Goal: Task Accomplishment & Management: Manage account settings

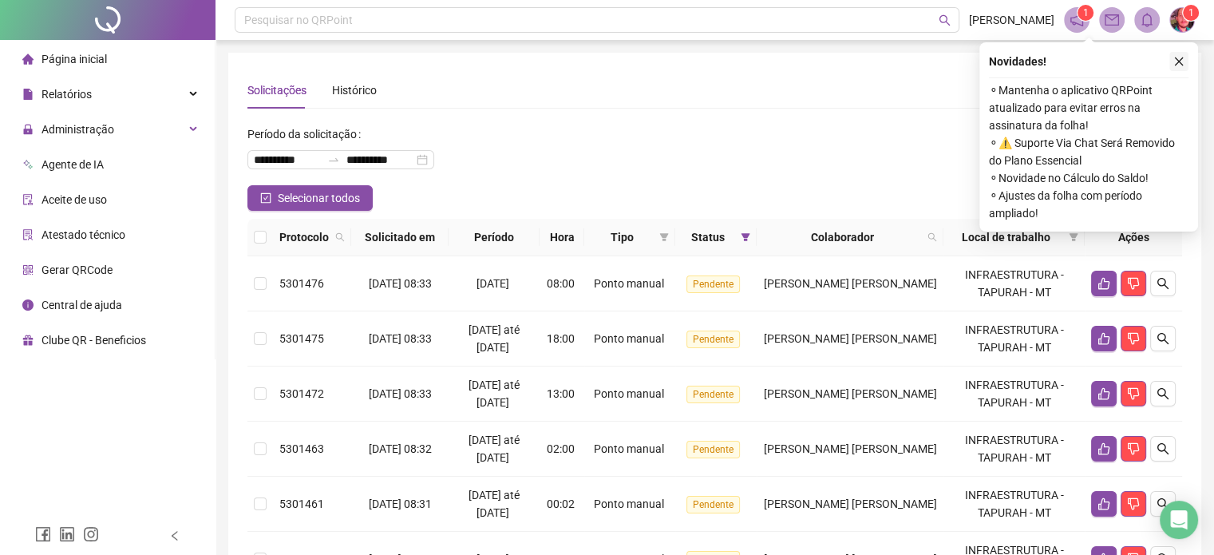
click at [1180, 59] on icon "close" at bounding box center [1179, 61] width 11 height 11
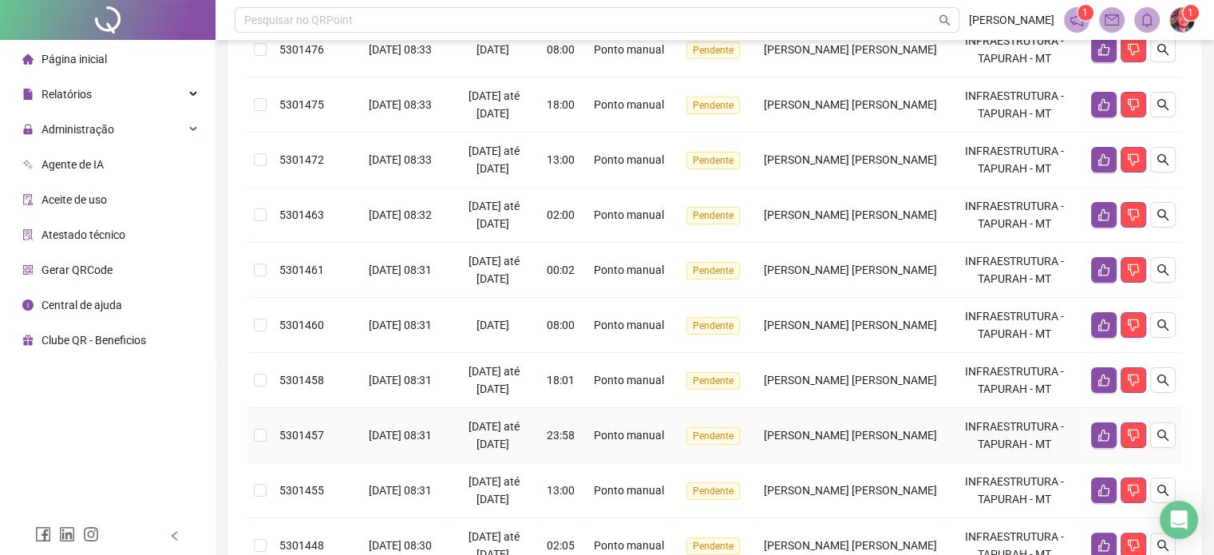
scroll to position [173, 0]
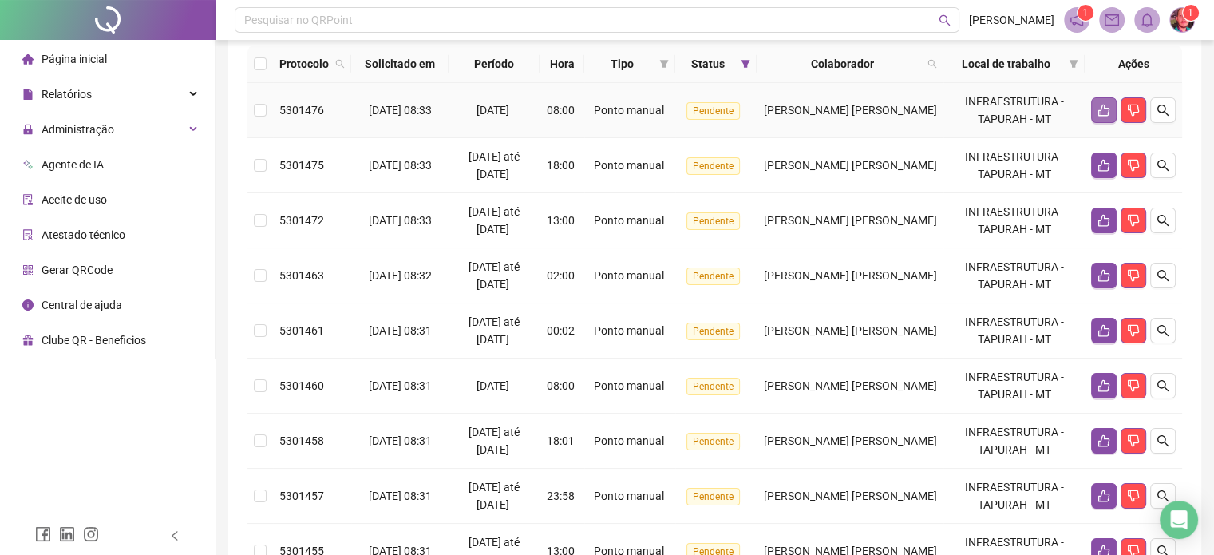
click at [1102, 101] on button "button" at bounding box center [1104, 110] width 26 height 26
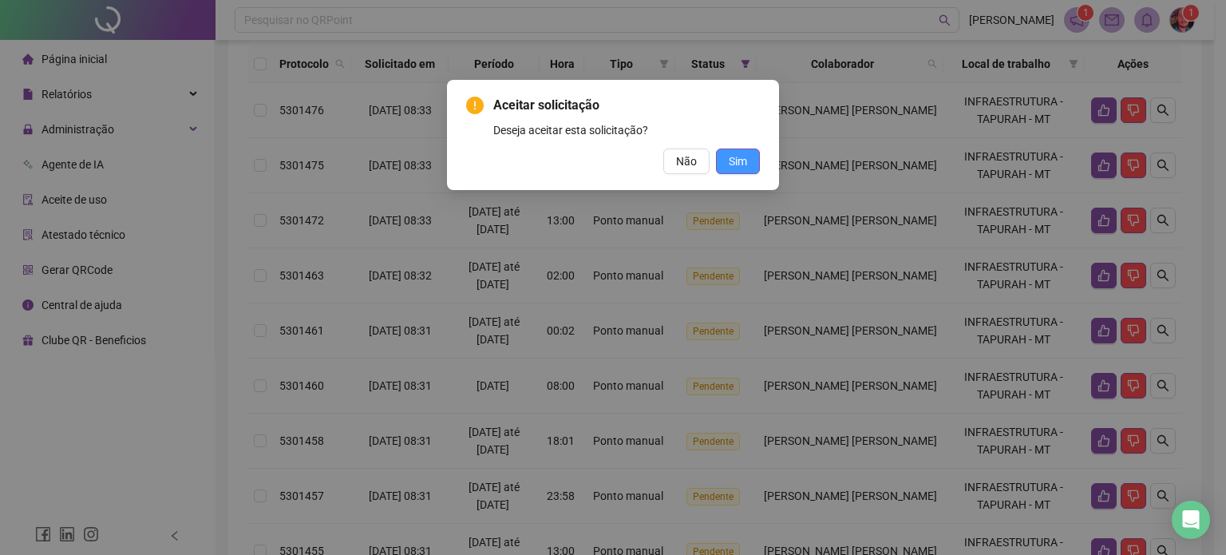
click at [743, 162] on span "Sim" at bounding box center [738, 161] width 18 height 18
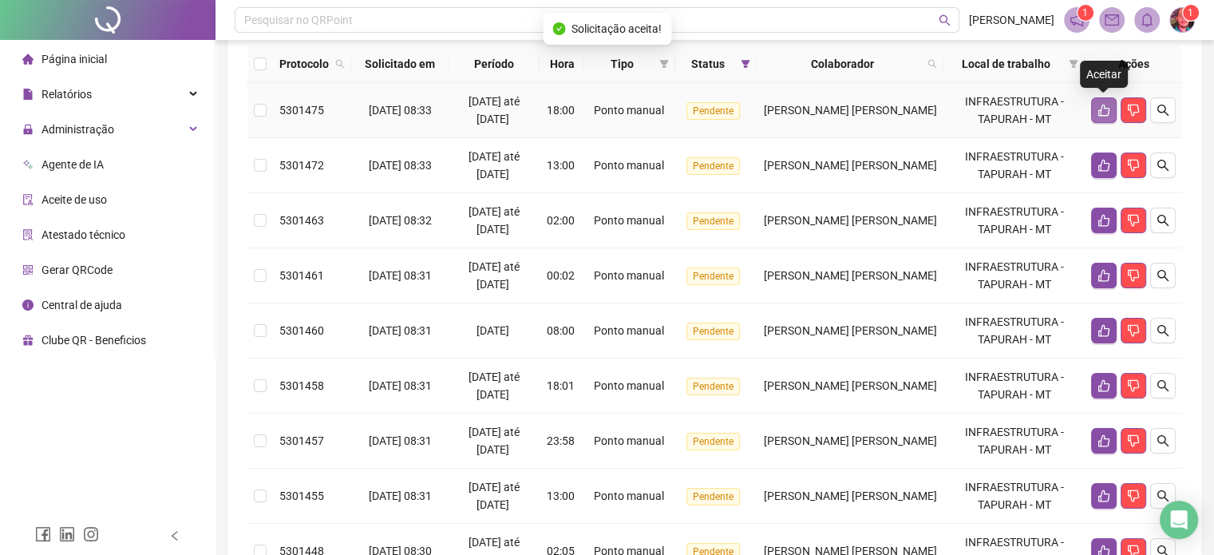
click at [1102, 111] on icon "like" at bounding box center [1104, 110] width 13 height 13
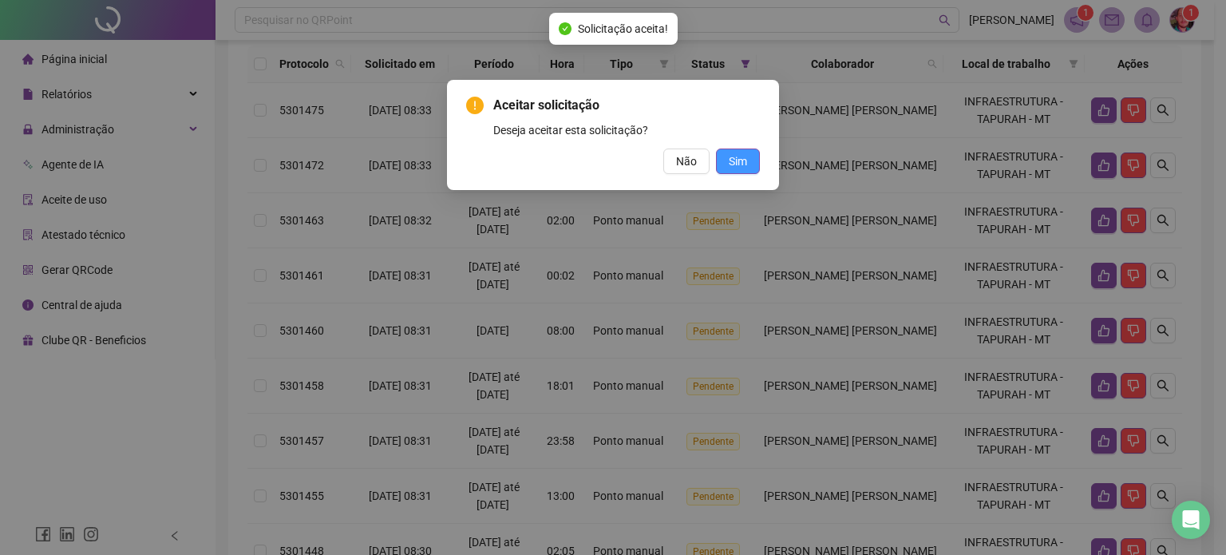
click at [749, 156] on button "Sim" at bounding box center [738, 161] width 44 height 26
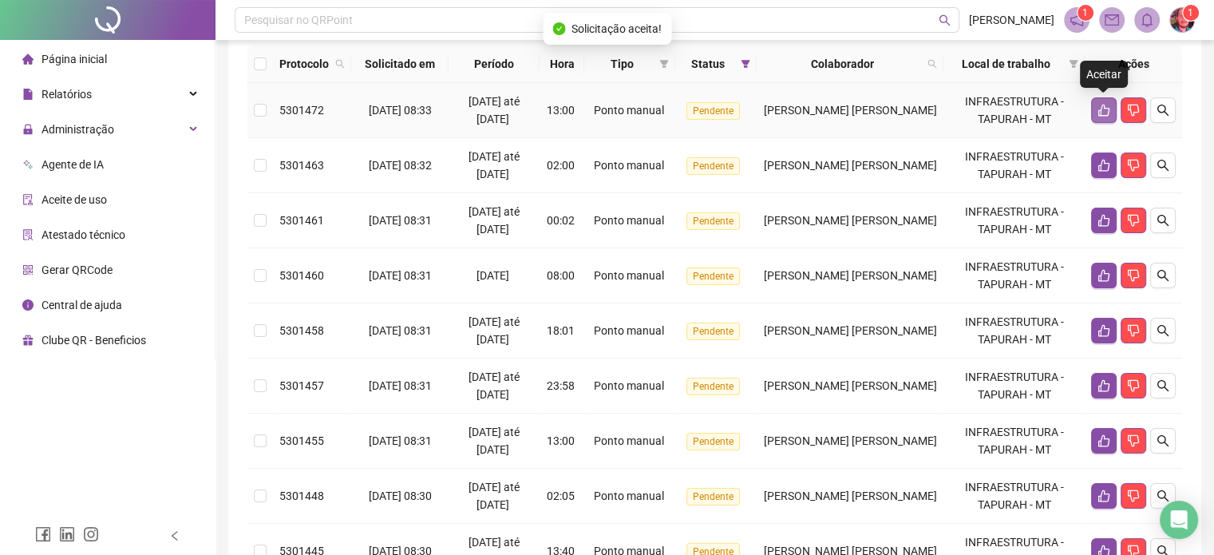
click at [1104, 109] on icon "like" at bounding box center [1104, 110] width 13 height 13
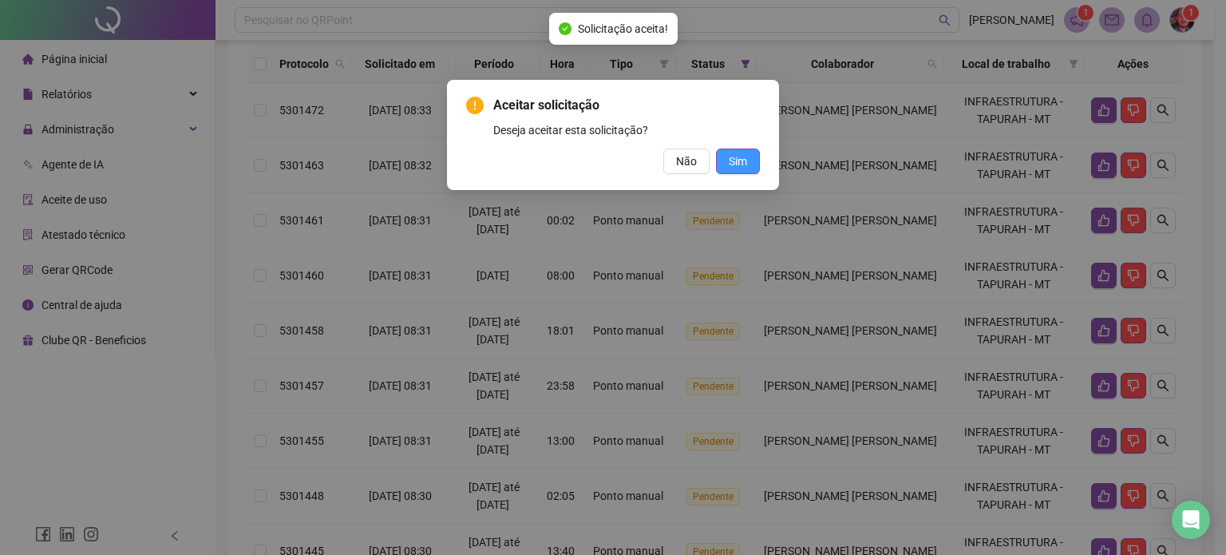
click at [742, 156] on span "Sim" at bounding box center [738, 161] width 18 height 18
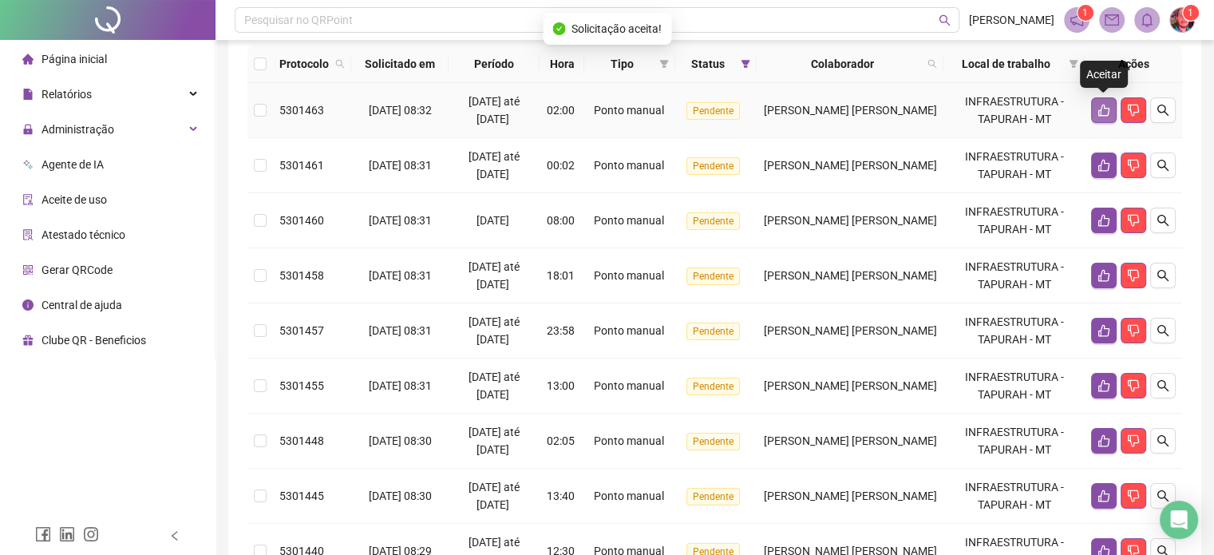
click at [1105, 106] on icon "like" at bounding box center [1104, 110] width 13 height 13
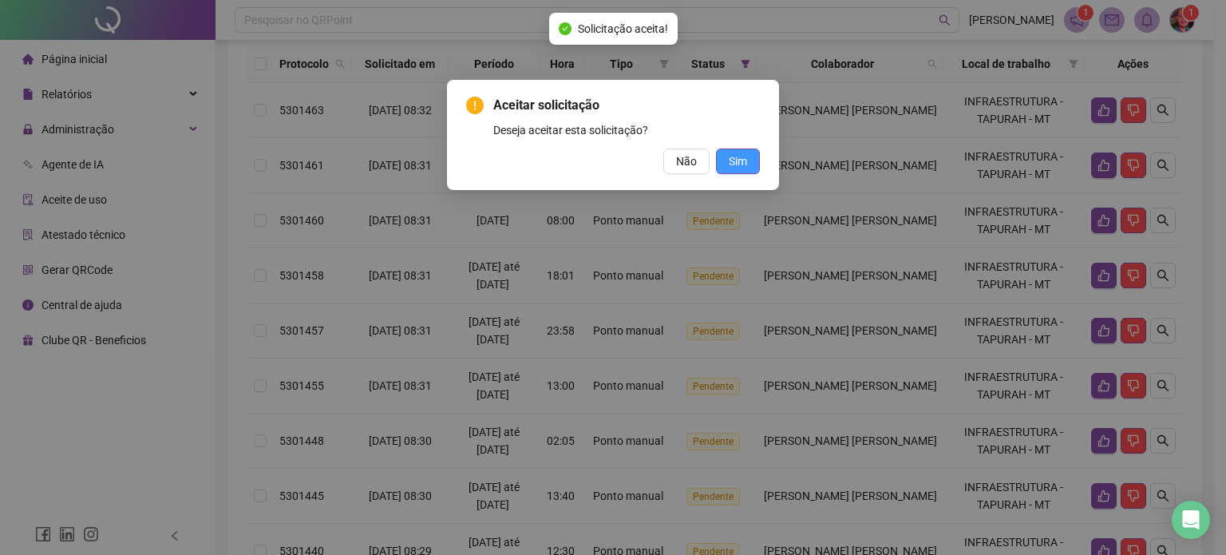
click at [739, 154] on span "Sim" at bounding box center [738, 161] width 18 height 18
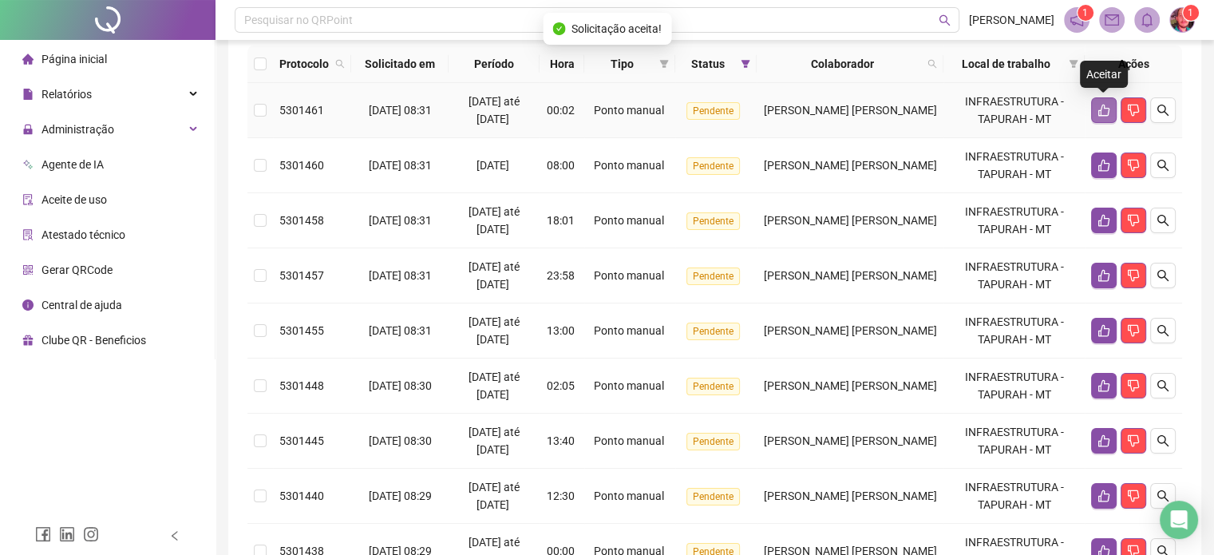
click at [1105, 111] on icon "like" at bounding box center [1104, 110] width 13 height 13
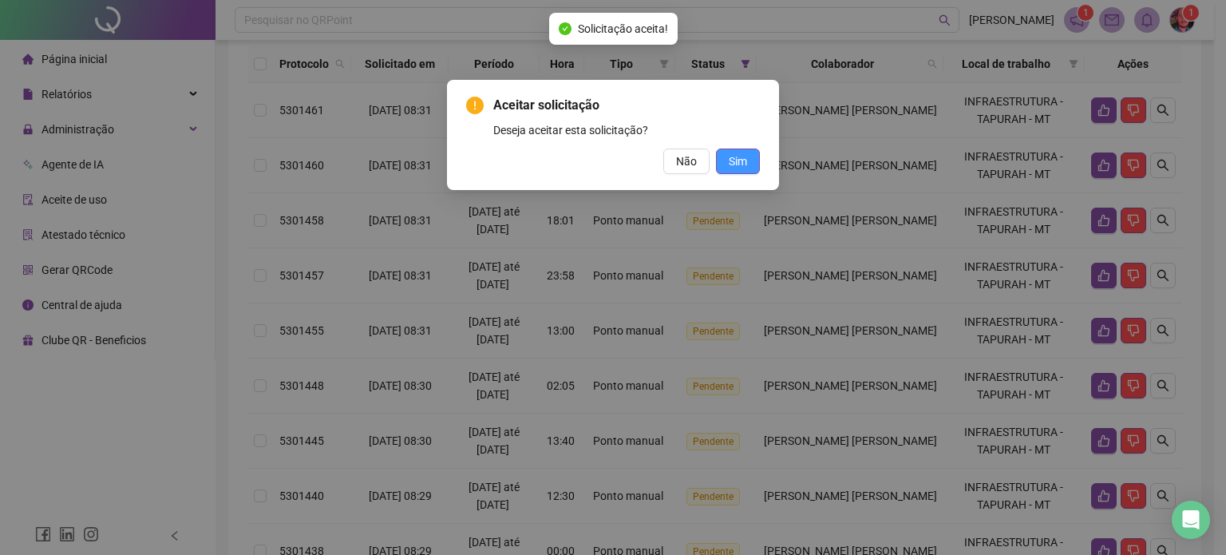
click at [755, 159] on button "Sim" at bounding box center [738, 161] width 44 height 26
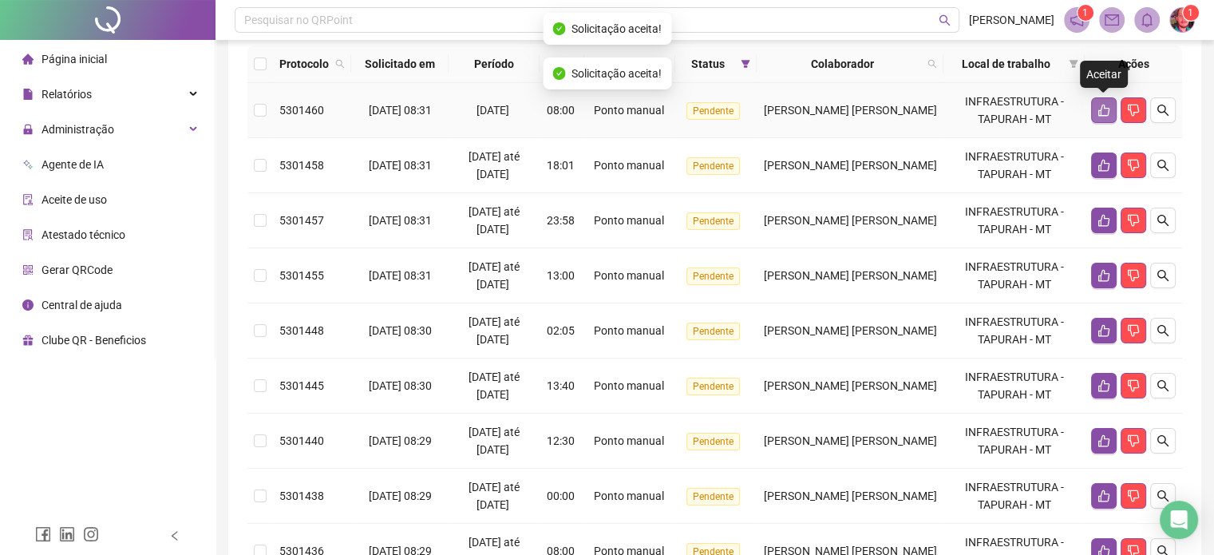
click at [1098, 110] on icon "like" at bounding box center [1104, 110] width 13 height 13
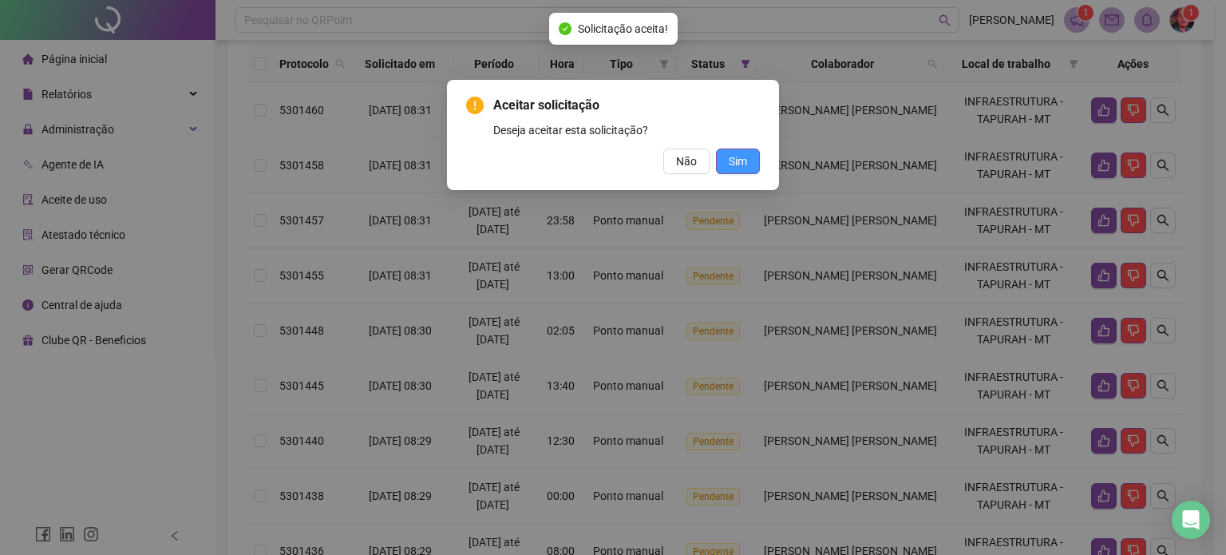
click at [731, 161] on span "Sim" at bounding box center [738, 161] width 18 height 18
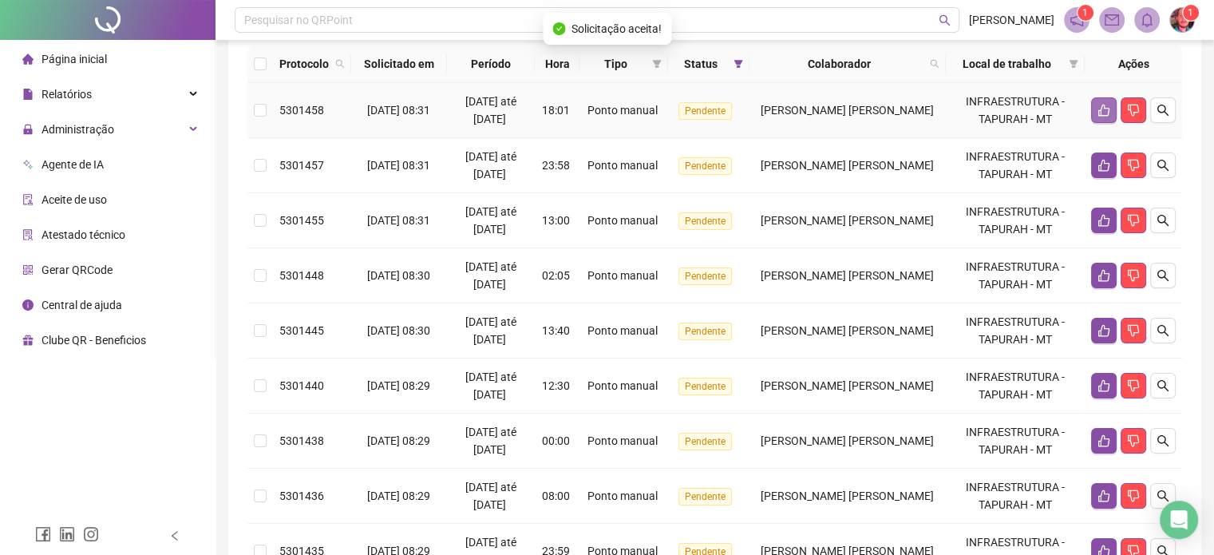
click at [1095, 109] on button "button" at bounding box center [1104, 110] width 26 height 26
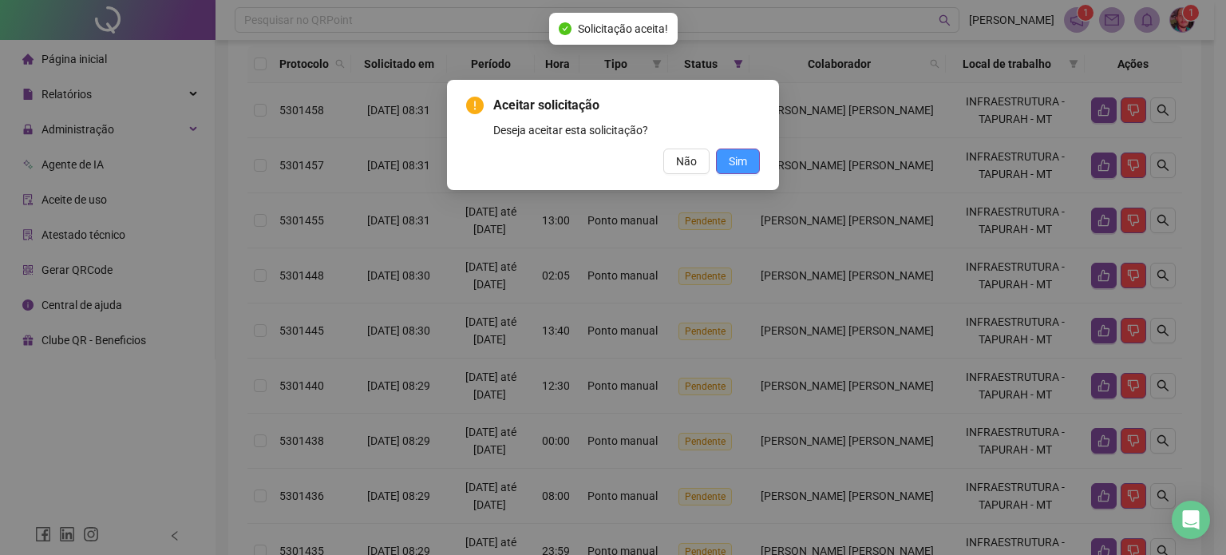
click at [750, 159] on button "Sim" at bounding box center [738, 161] width 44 height 26
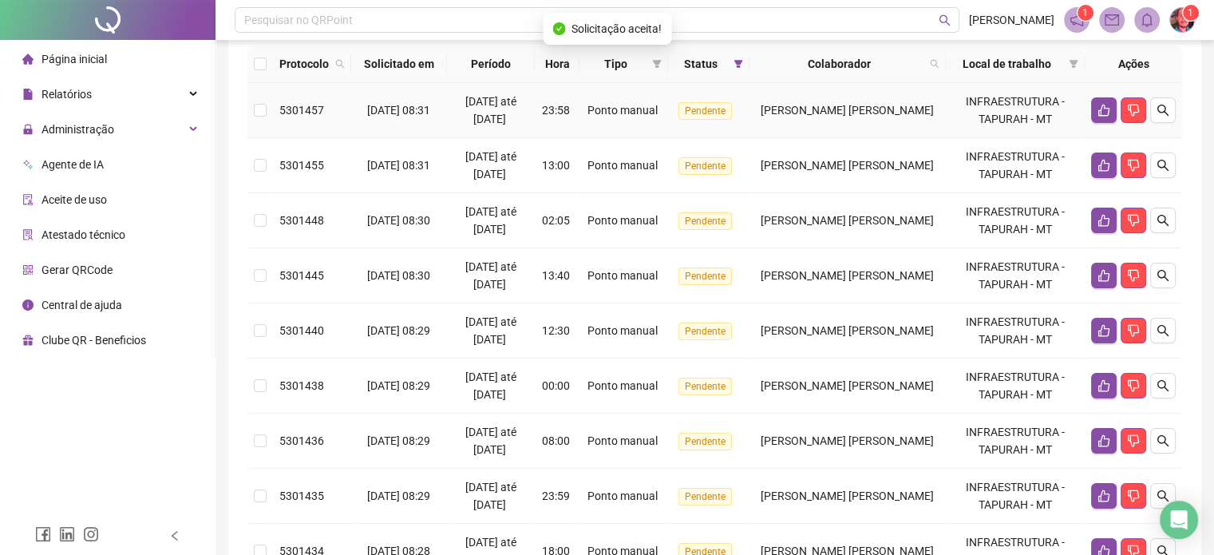
click at [1102, 108] on icon "like" at bounding box center [1104, 110] width 13 height 13
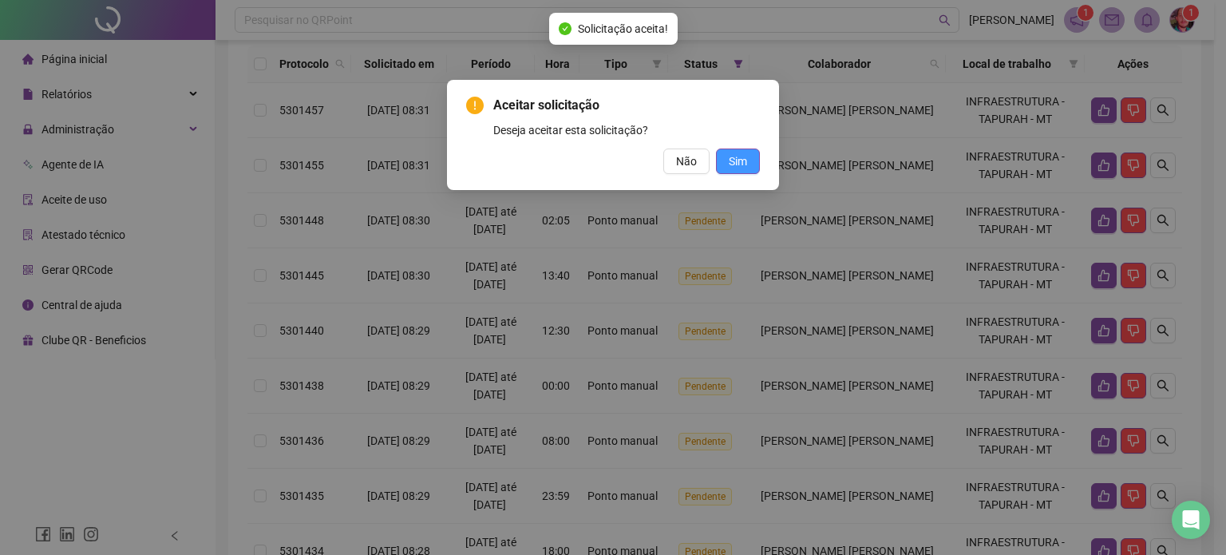
click at [738, 160] on span "Sim" at bounding box center [738, 161] width 18 height 18
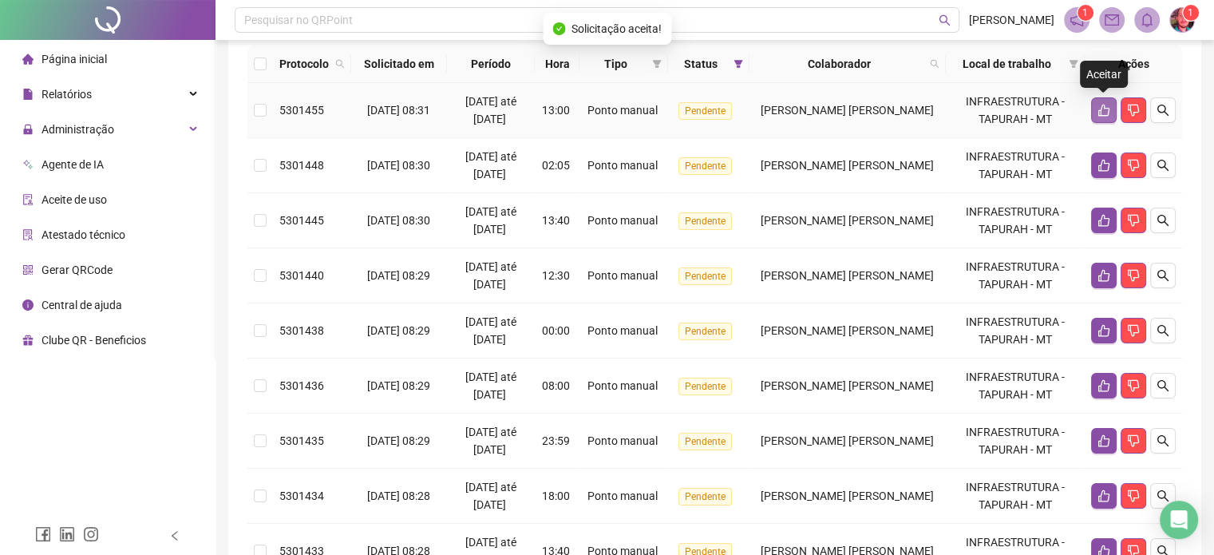
click at [1103, 109] on icon "like" at bounding box center [1104, 110] width 13 height 13
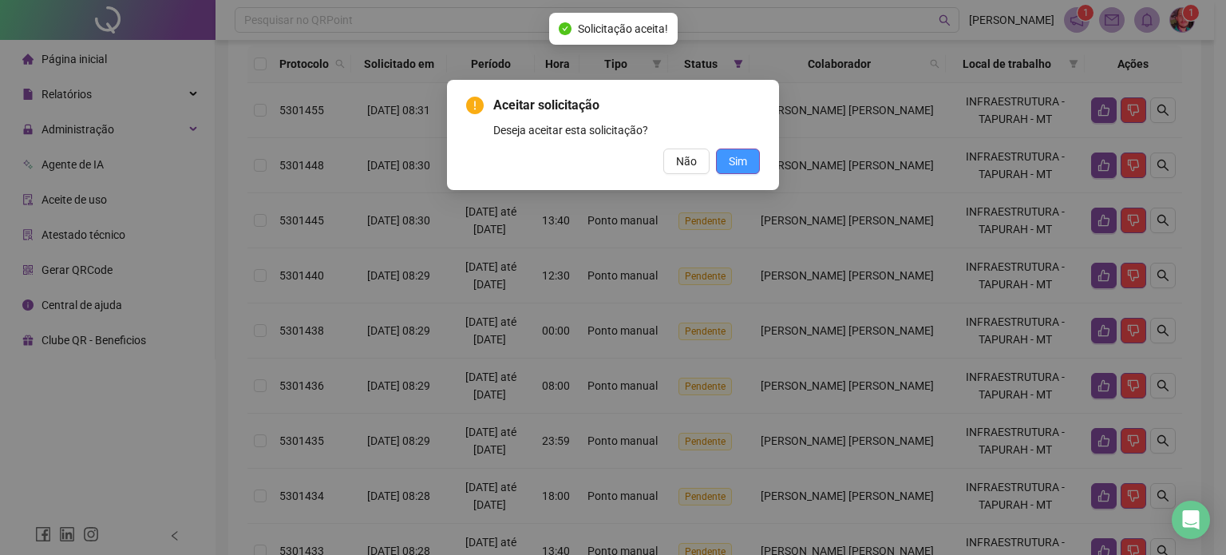
click at [738, 161] on span "Sim" at bounding box center [738, 161] width 18 height 18
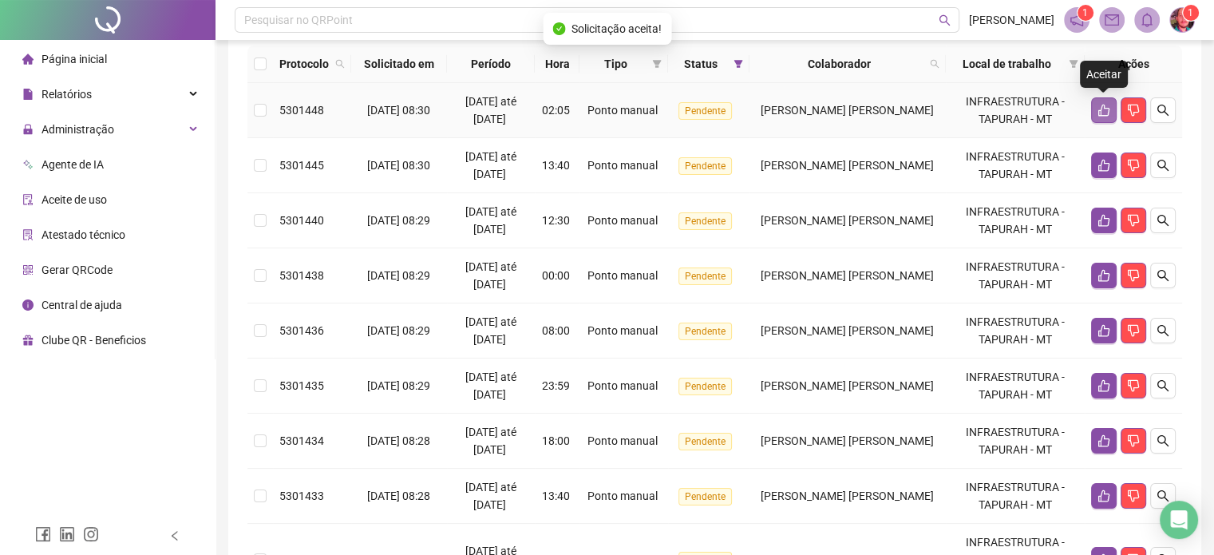
click at [1107, 105] on icon "like" at bounding box center [1104, 110] width 13 height 13
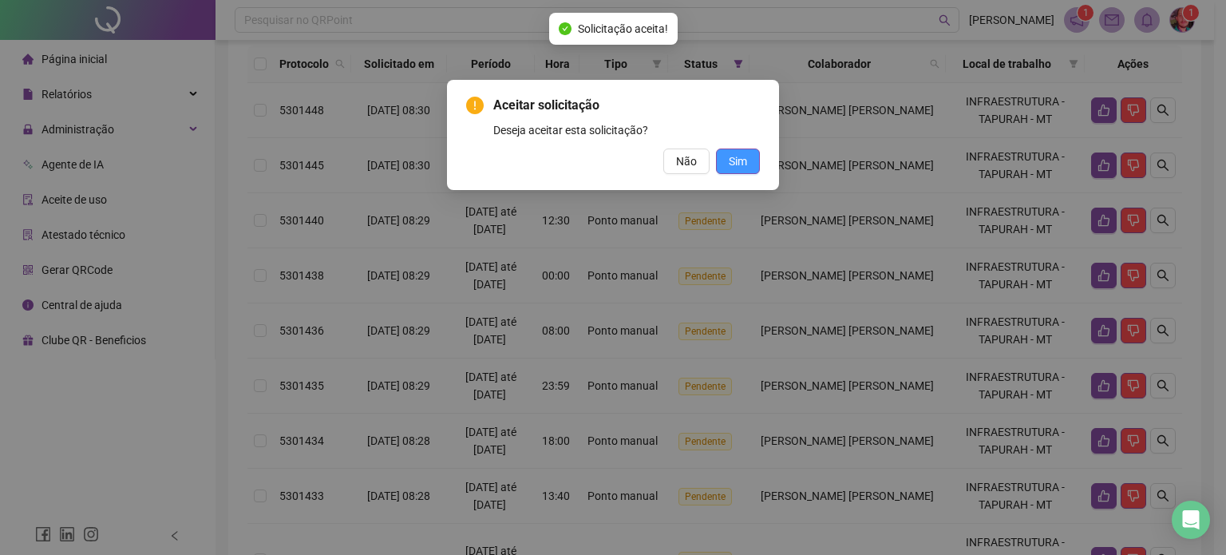
click at [726, 164] on button "Sim" at bounding box center [738, 161] width 44 height 26
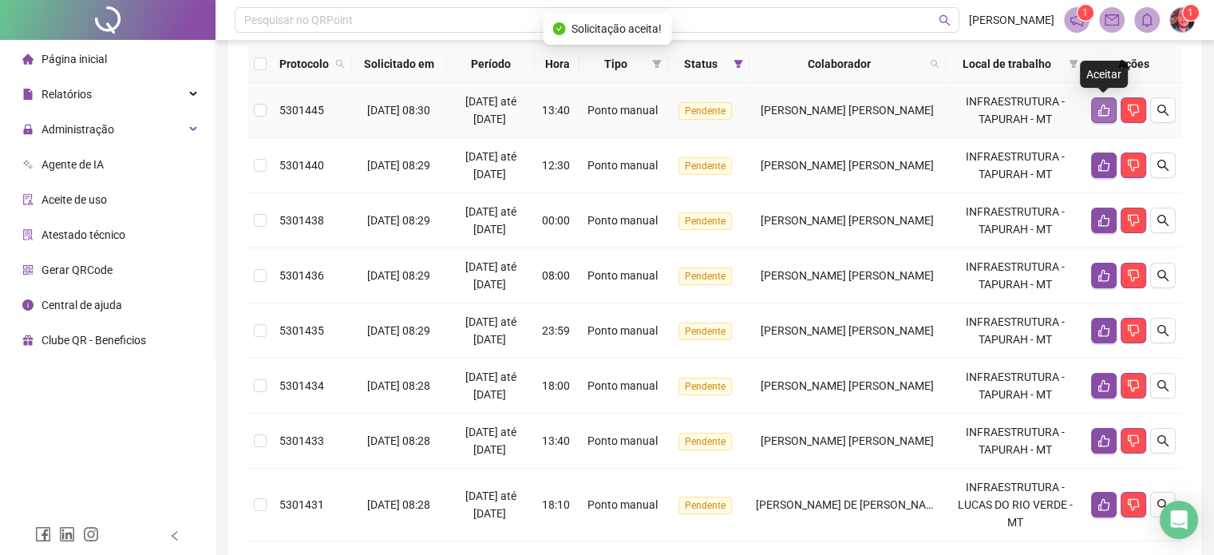
click at [1104, 105] on icon "like" at bounding box center [1103, 111] width 11 height 12
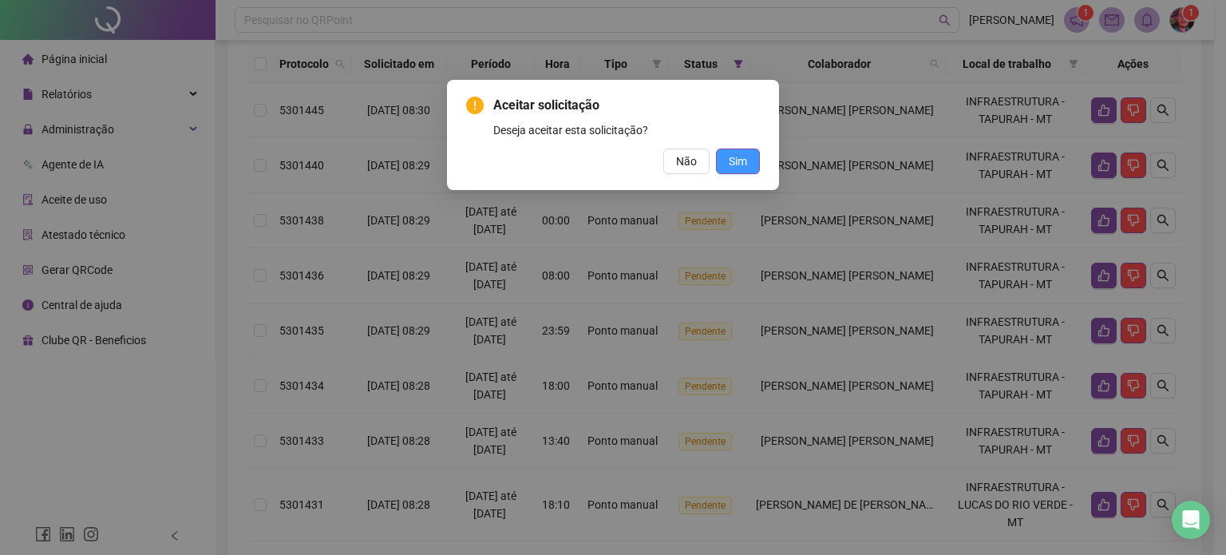
click at [747, 162] on button "Sim" at bounding box center [738, 161] width 44 height 26
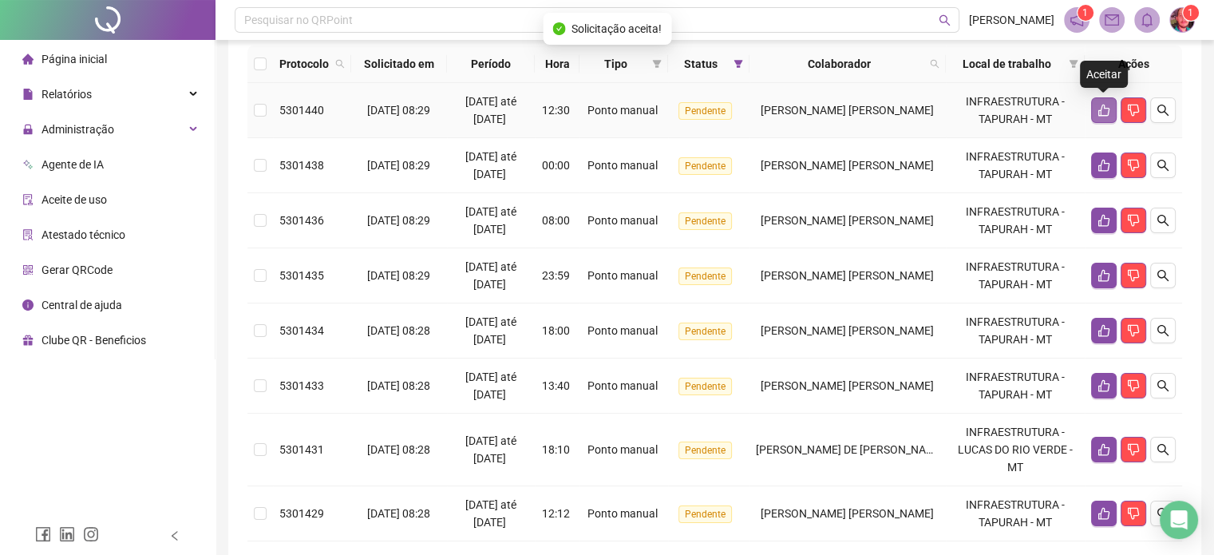
click at [1098, 111] on icon "like" at bounding box center [1103, 111] width 11 height 12
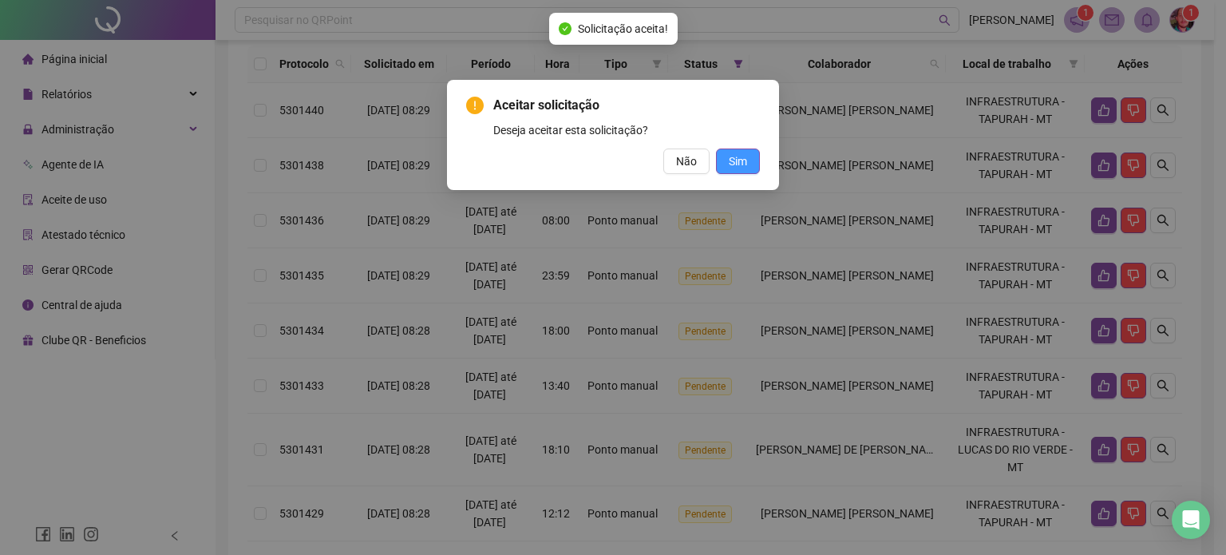
click at [754, 154] on button "Sim" at bounding box center [738, 161] width 44 height 26
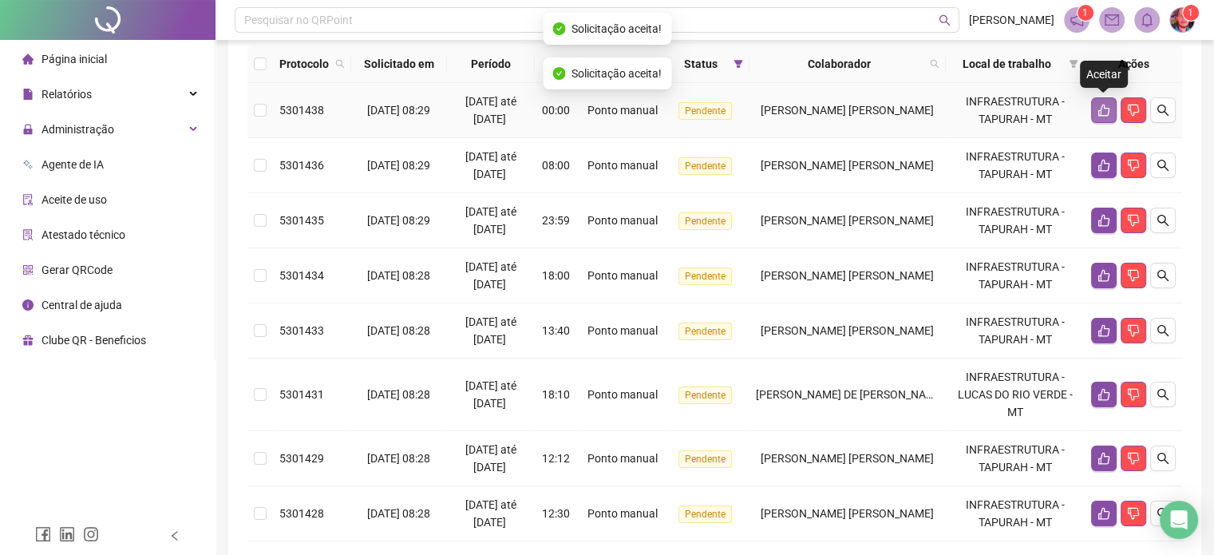
click at [1100, 110] on icon "like" at bounding box center [1103, 111] width 11 height 12
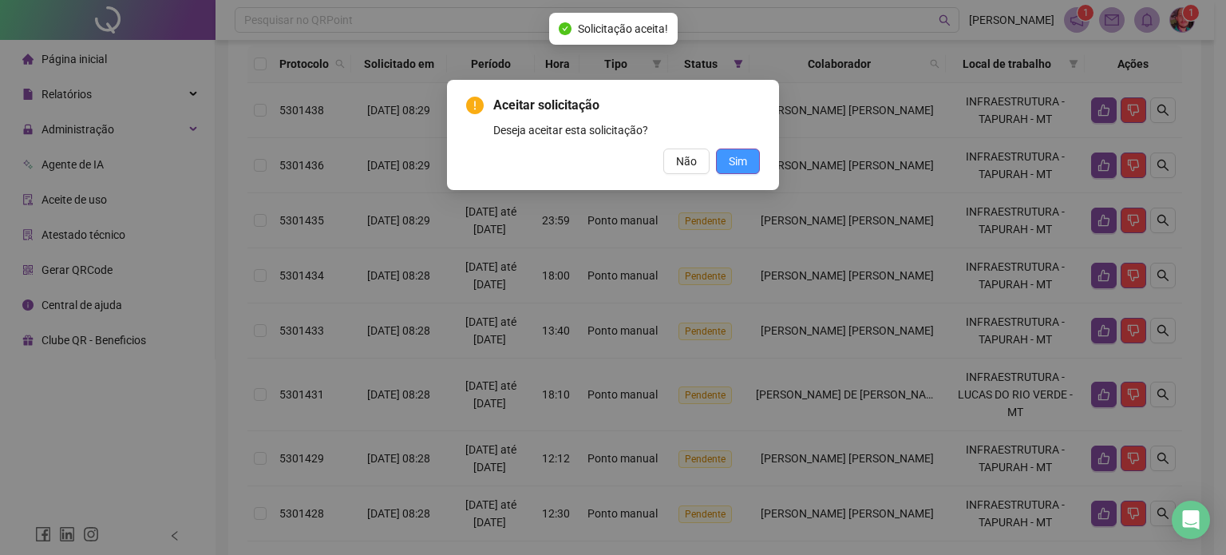
click at [739, 155] on span "Sim" at bounding box center [738, 161] width 18 height 18
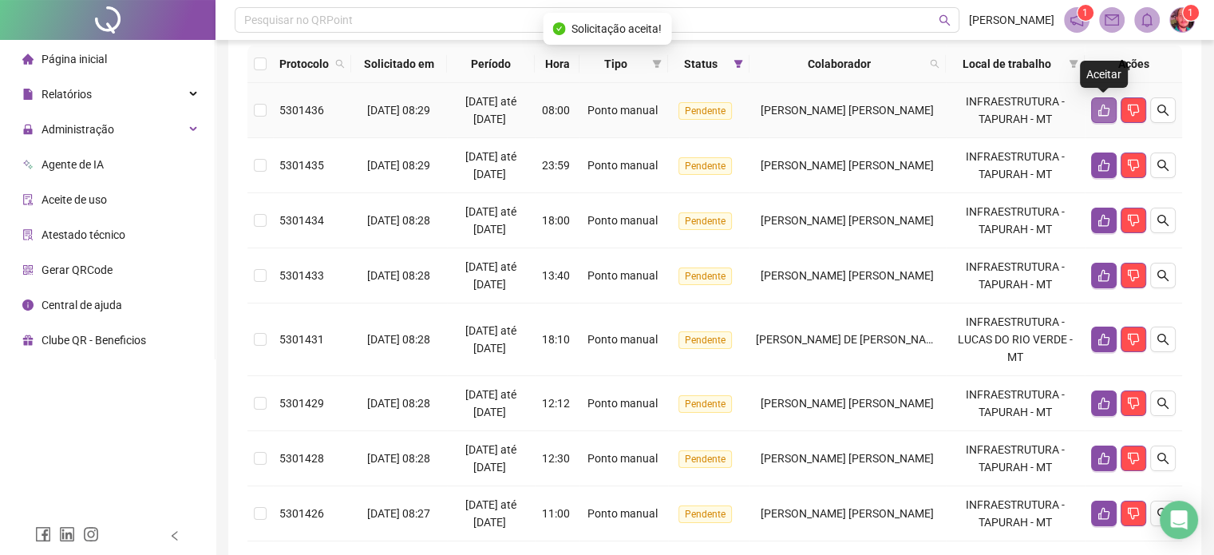
click at [1105, 107] on icon "like" at bounding box center [1103, 111] width 11 height 12
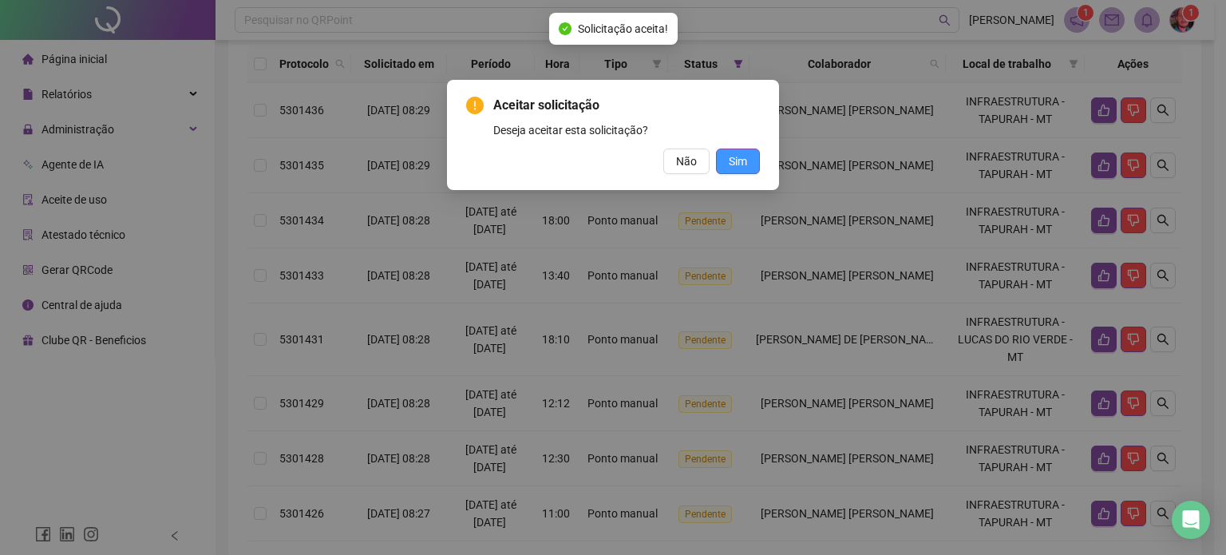
click at [752, 156] on button "Sim" at bounding box center [738, 161] width 44 height 26
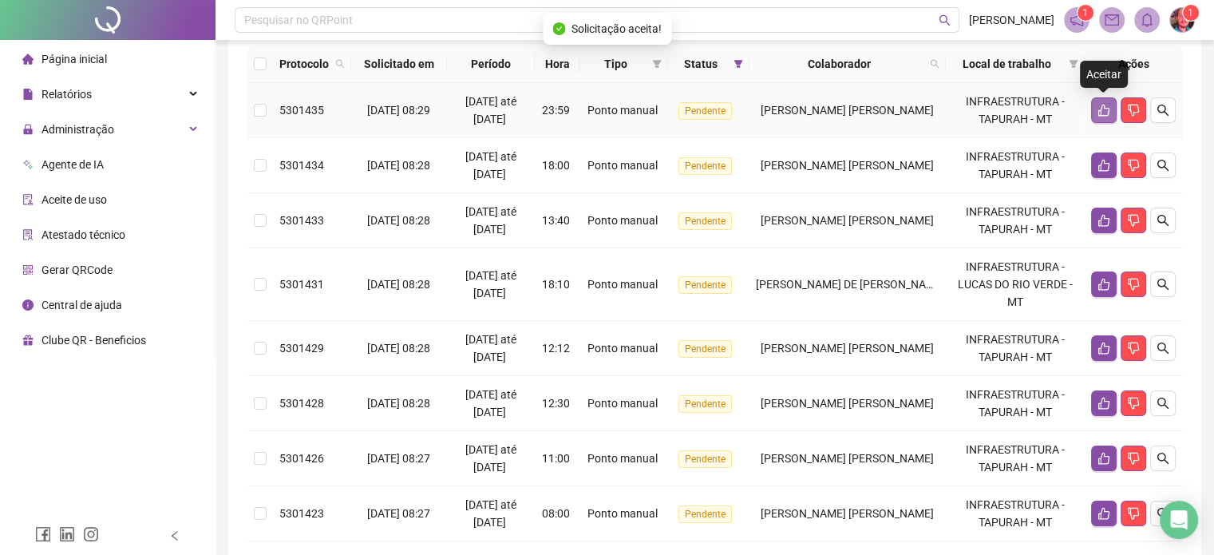
click at [1105, 107] on icon "like" at bounding box center [1103, 111] width 11 height 12
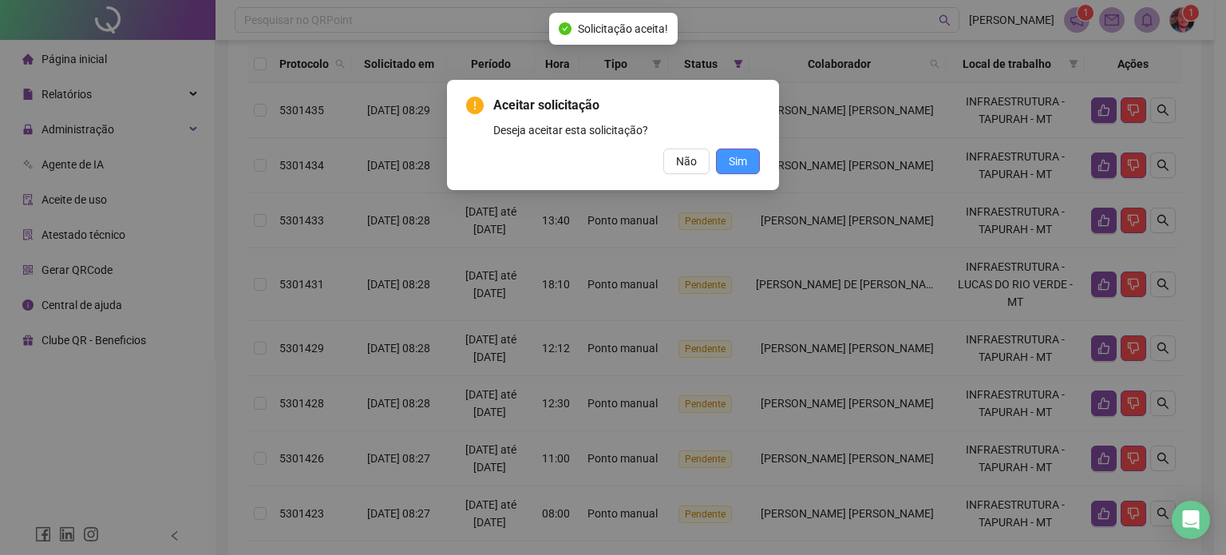
click at [753, 168] on button "Sim" at bounding box center [738, 161] width 44 height 26
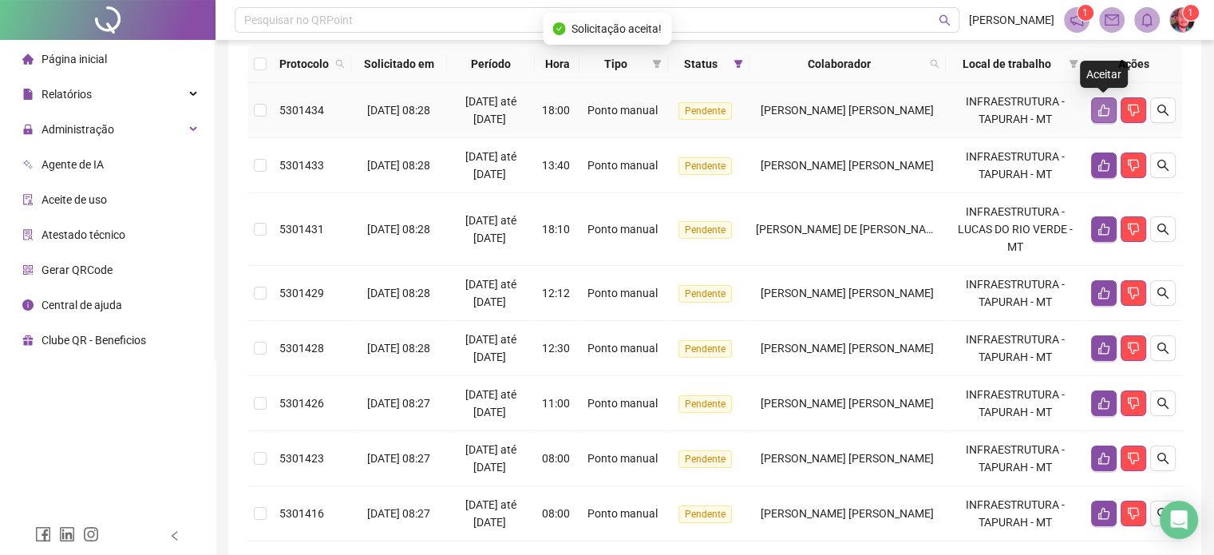
click at [1099, 110] on icon "like" at bounding box center [1103, 111] width 11 height 12
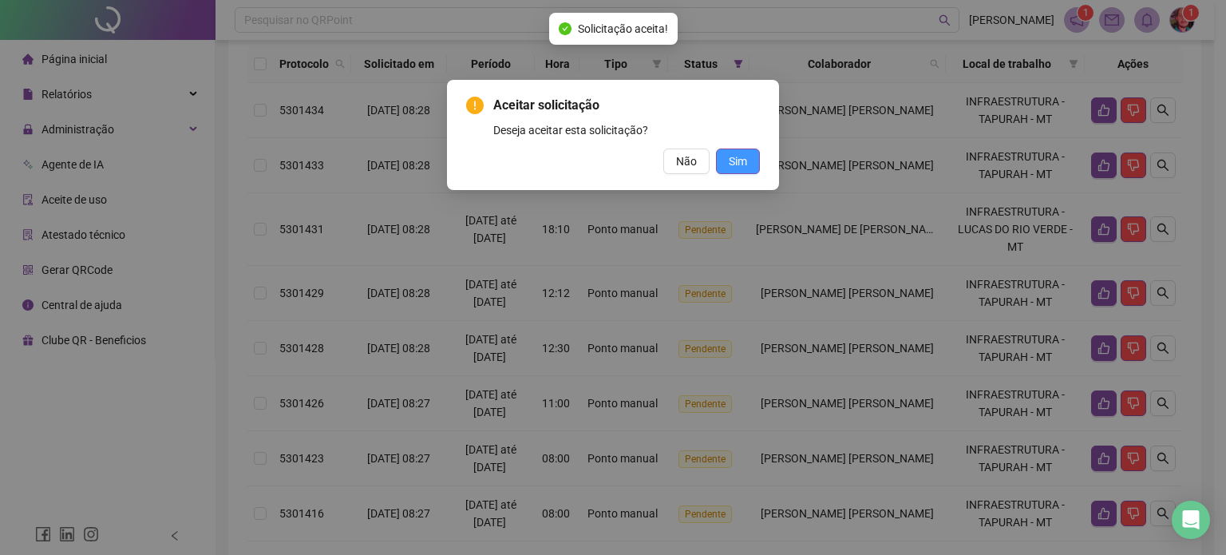
drag, startPoint x: 738, startPoint y: 152, endPoint x: 865, endPoint y: 146, distance: 127.1
click at [738, 152] on span "Sim" at bounding box center [738, 161] width 18 height 18
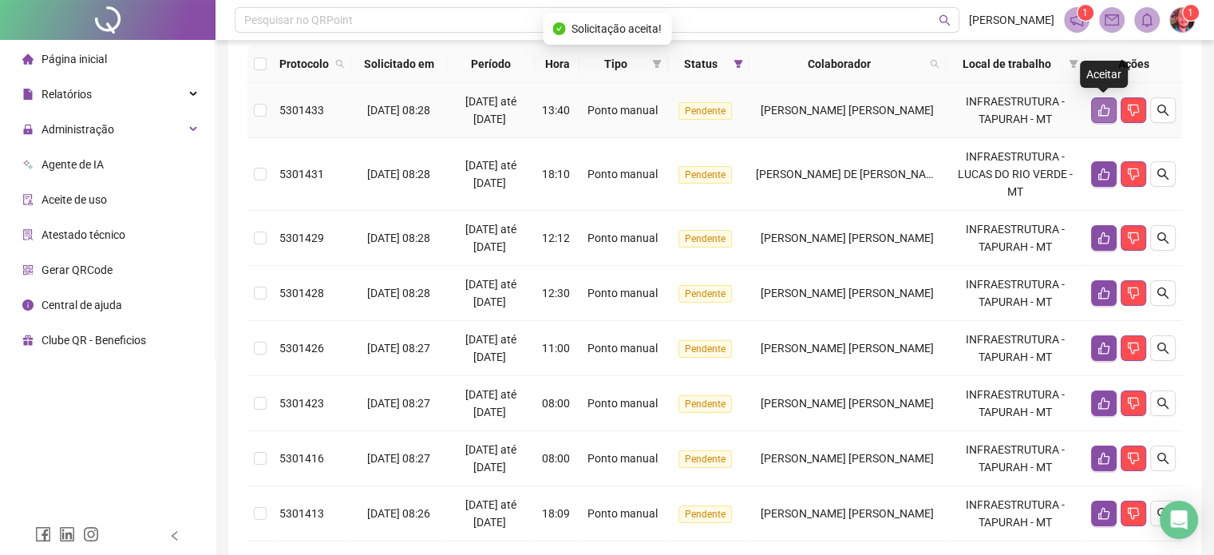
click at [1102, 105] on icon "like" at bounding box center [1104, 110] width 13 height 13
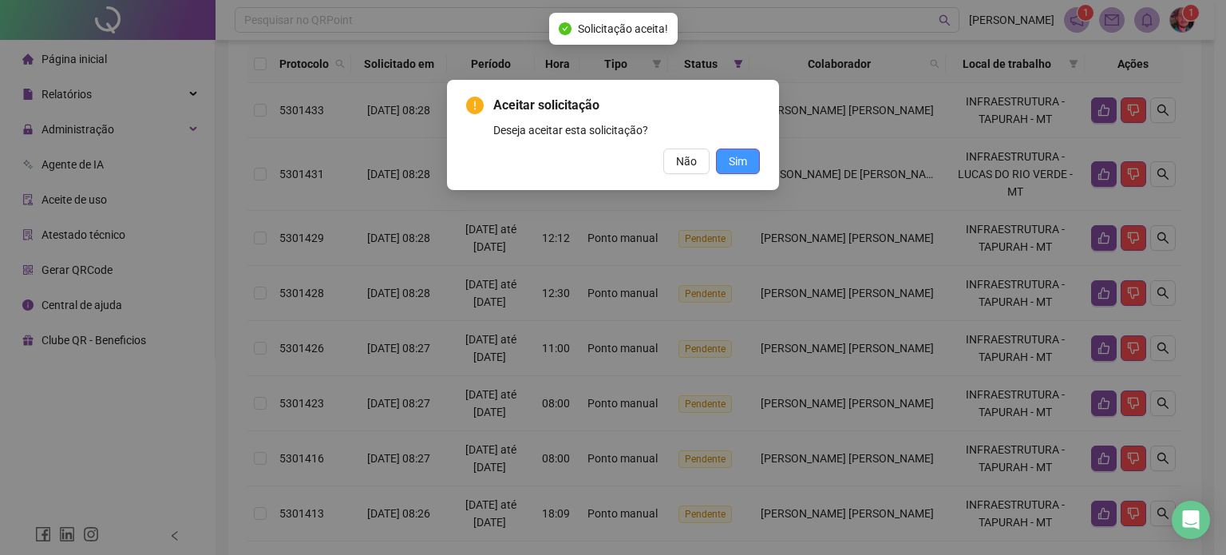
click at [735, 163] on span "Sim" at bounding box center [738, 161] width 18 height 18
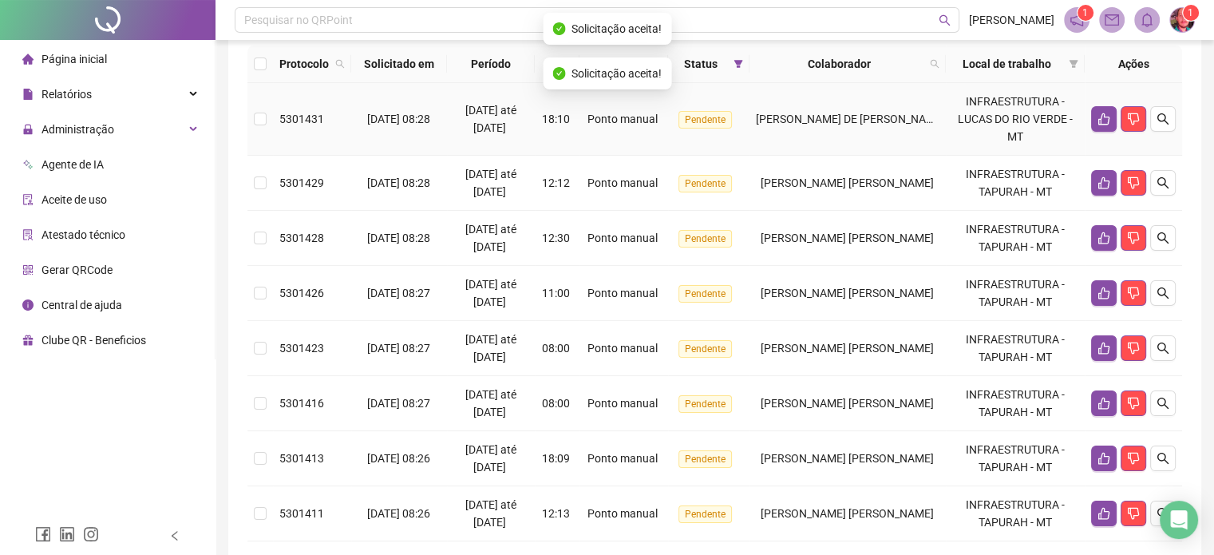
click at [1098, 113] on icon "like" at bounding box center [1104, 119] width 13 height 13
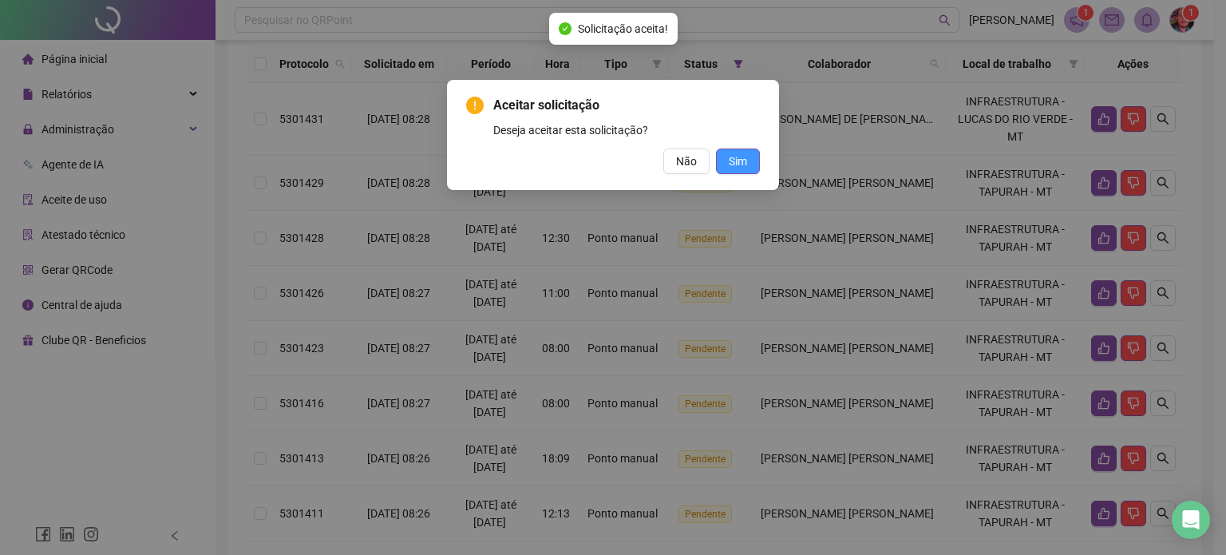
click at [749, 165] on button "Sim" at bounding box center [738, 161] width 44 height 26
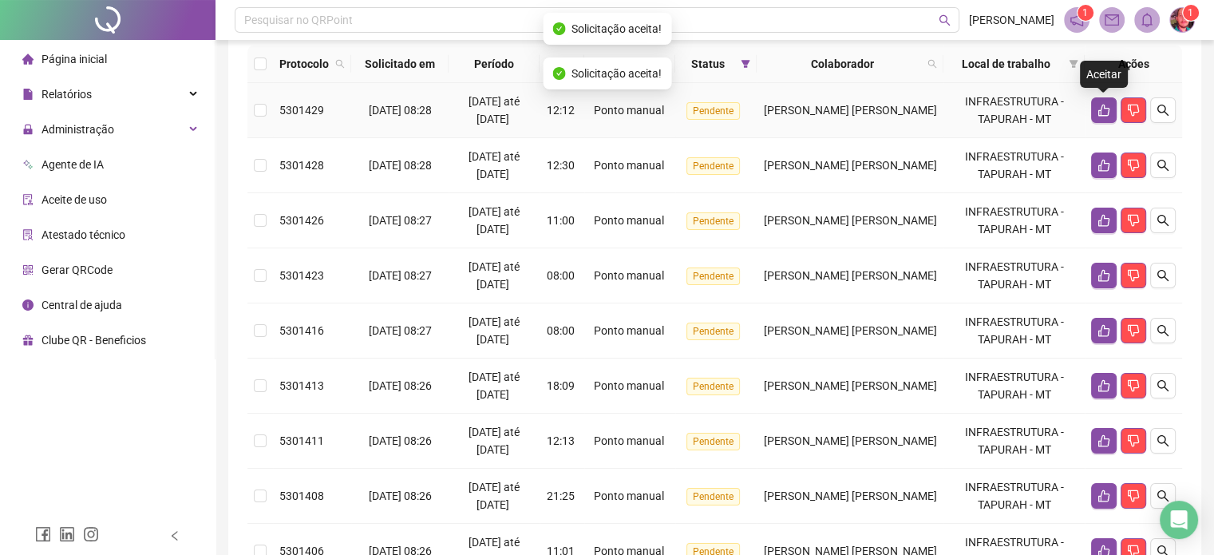
click at [1105, 119] on button "button" at bounding box center [1104, 110] width 26 height 26
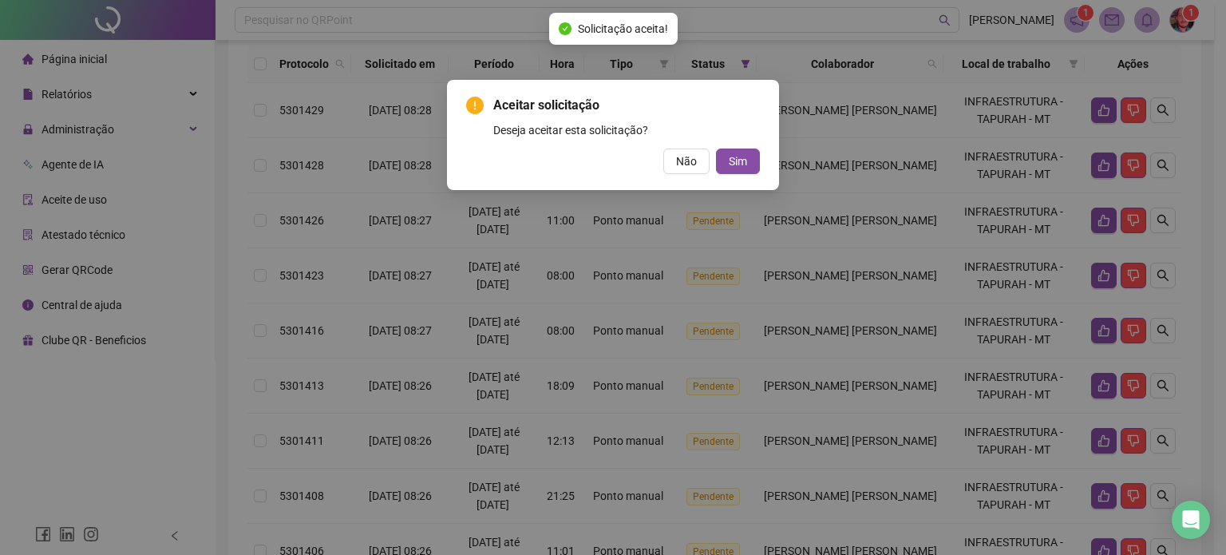
drag, startPoint x: 750, startPoint y: 154, endPoint x: 856, endPoint y: 155, distance: 105.4
click at [752, 154] on button "Sim" at bounding box center [738, 161] width 44 height 26
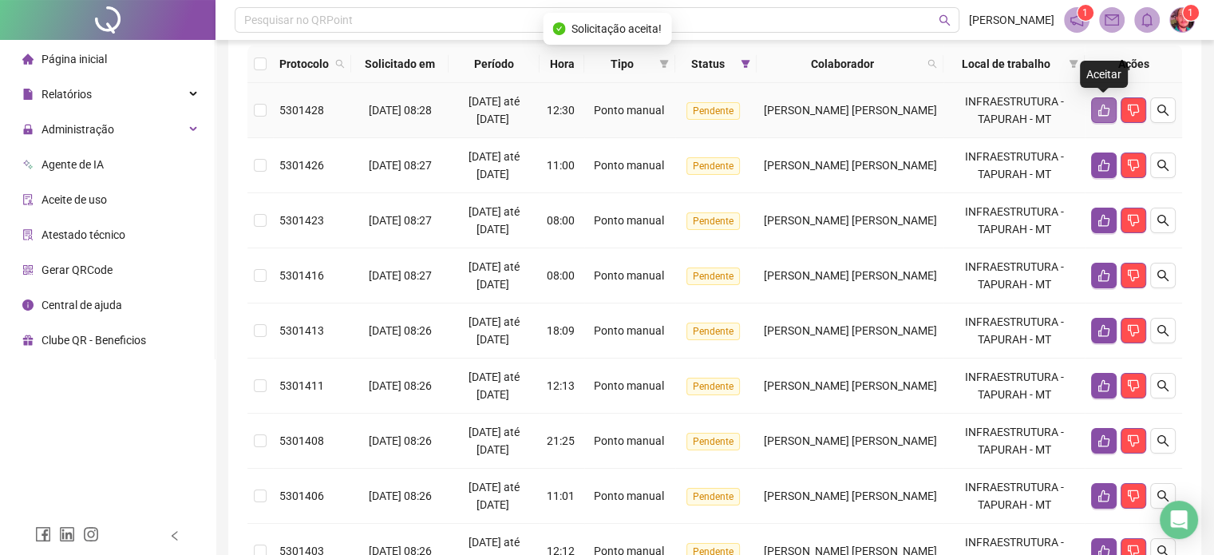
click at [1107, 107] on icon "like" at bounding box center [1103, 111] width 11 height 12
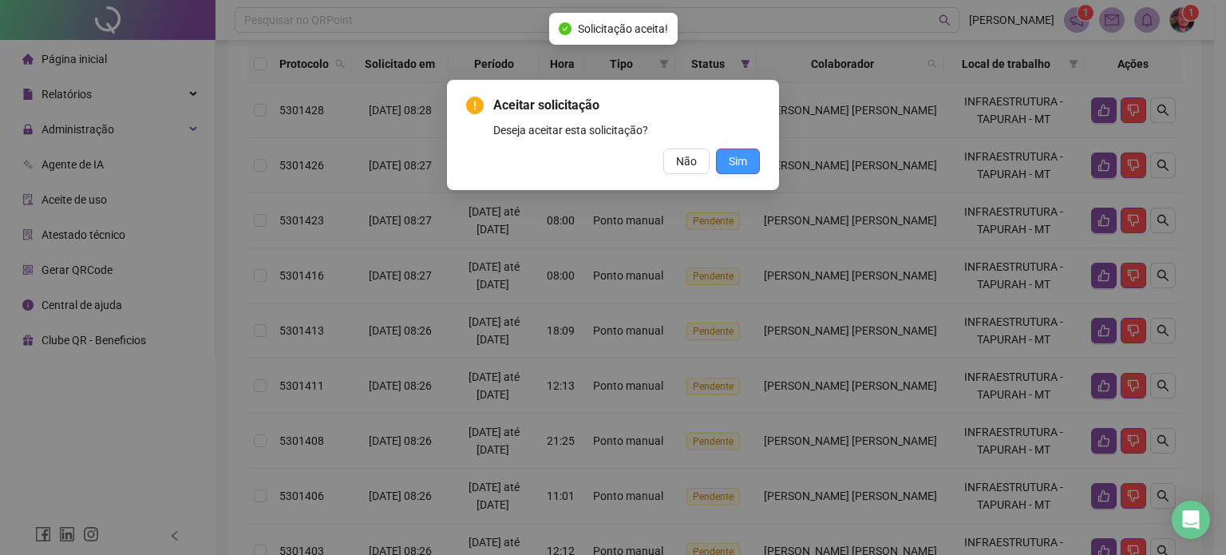
click at [736, 156] on span "Sim" at bounding box center [738, 161] width 18 height 18
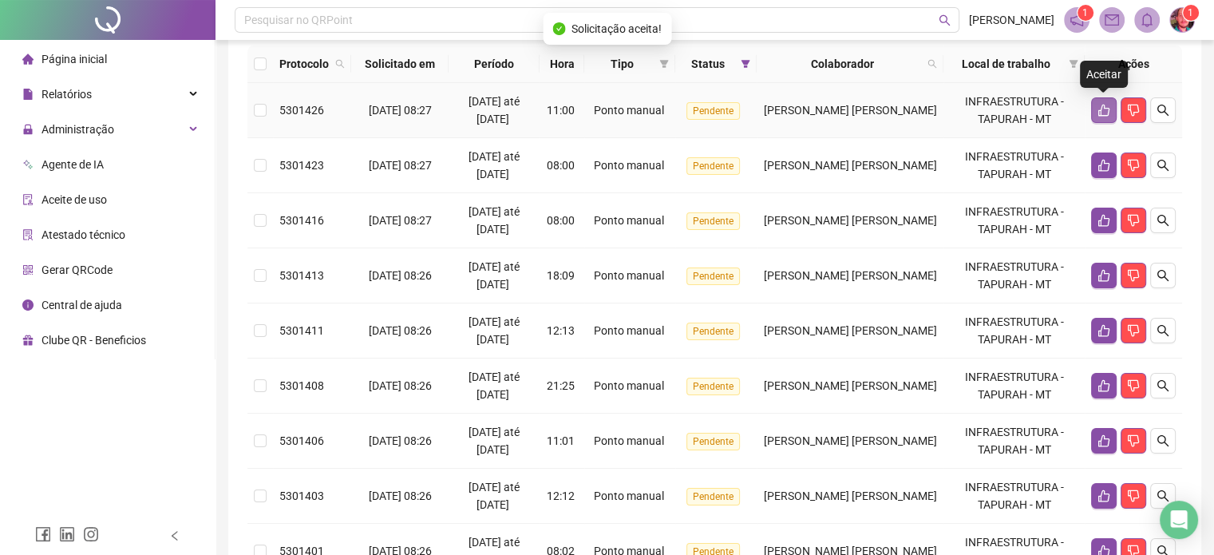
click at [1099, 108] on icon "like" at bounding box center [1104, 110] width 13 height 13
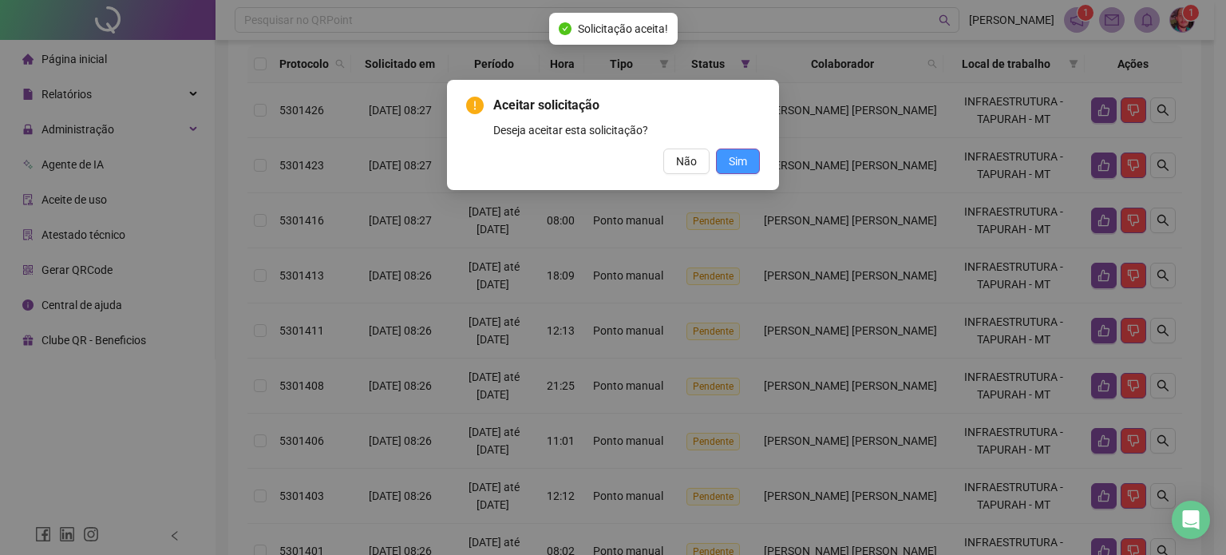
click at [751, 160] on button "Sim" at bounding box center [738, 161] width 44 height 26
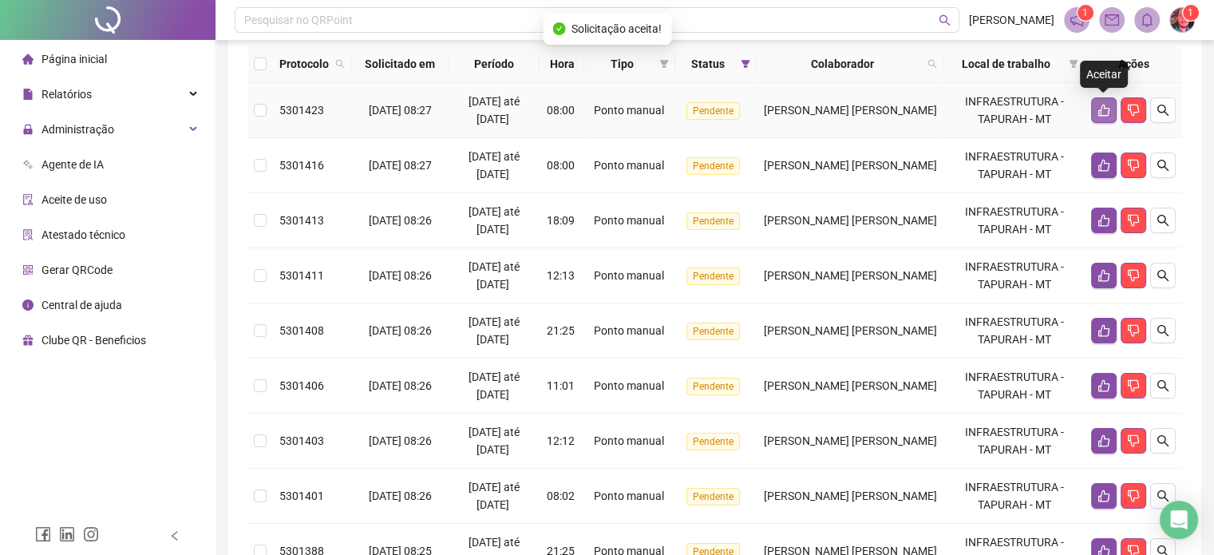
click at [1104, 111] on icon "like" at bounding box center [1104, 110] width 13 height 13
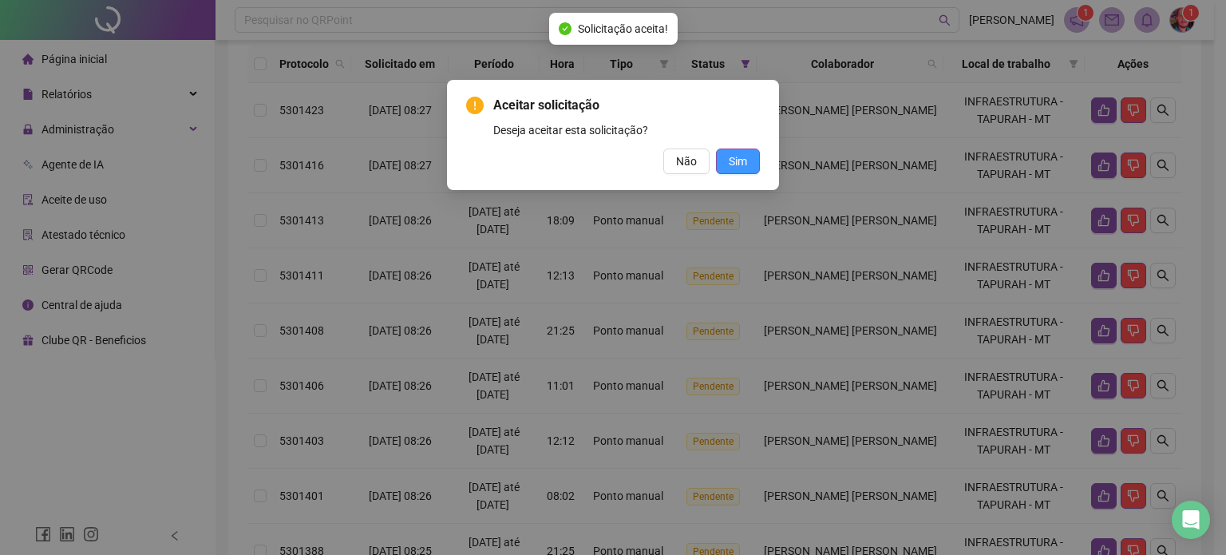
click at [751, 158] on button "Sim" at bounding box center [738, 161] width 44 height 26
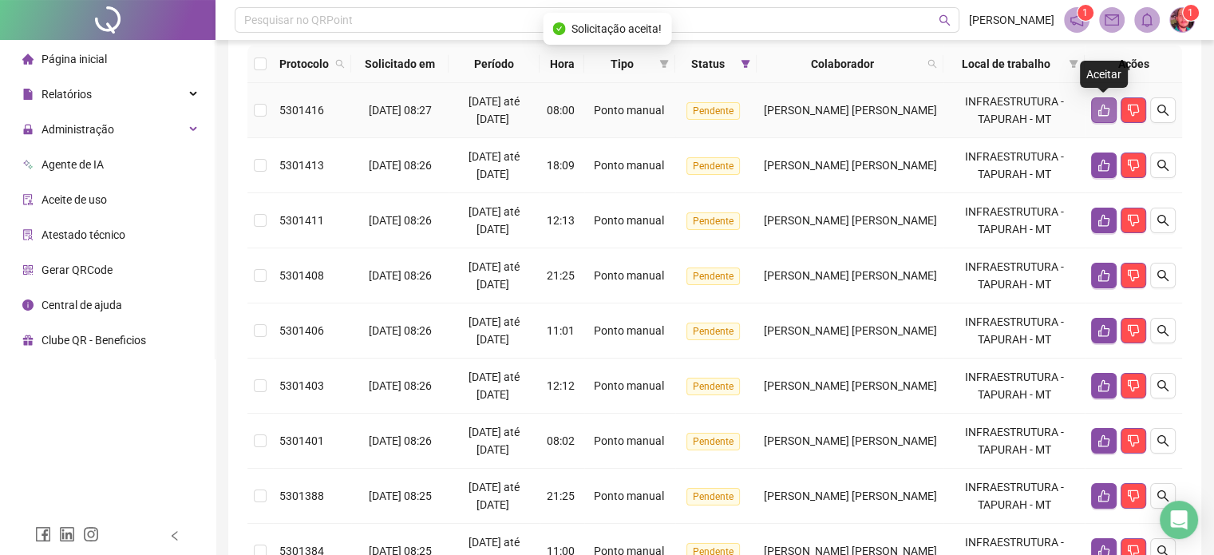
click at [1103, 110] on icon "like" at bounding box center [1104, 110] width 13 height 13
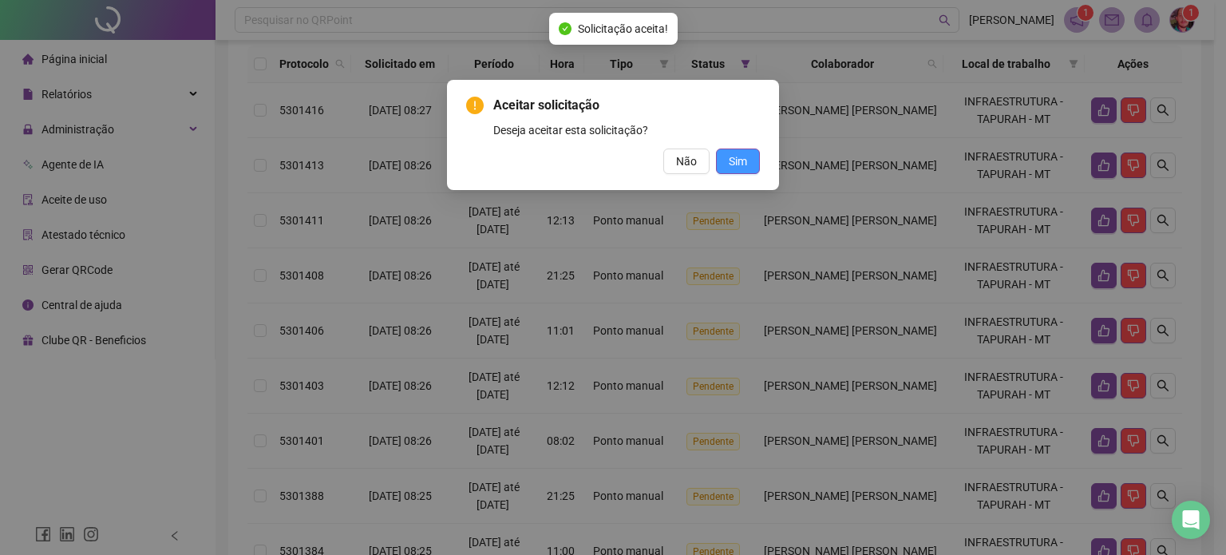
click at [734, 166] on span "Sim" at bounding box center [738, 161] width 18 height 18
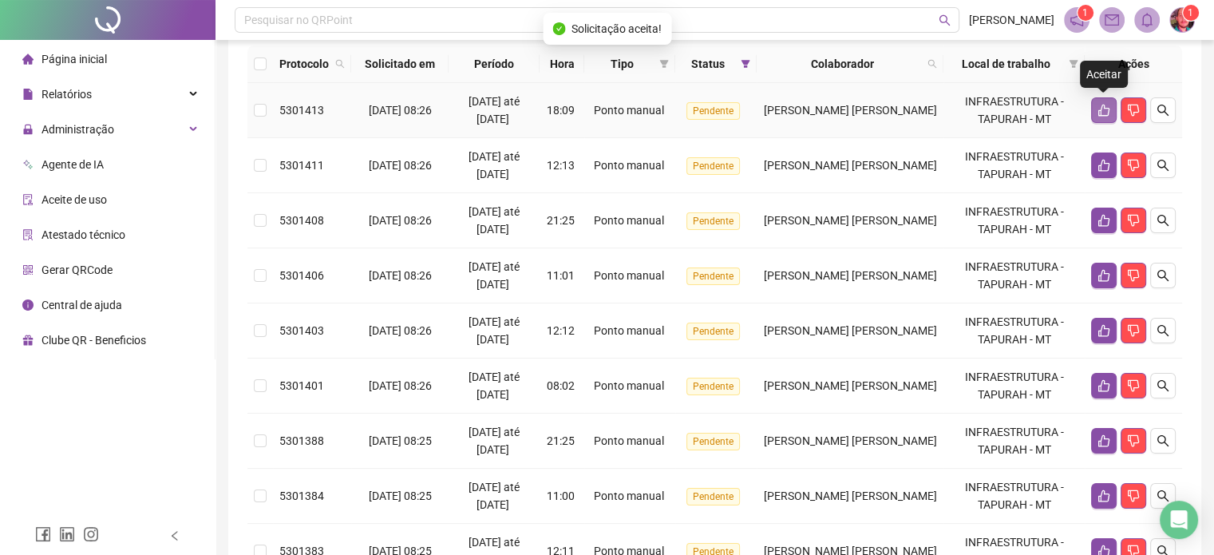
click at [1106, 112] on icon "like" at bounding box center [1104, 110] width 13 height 13
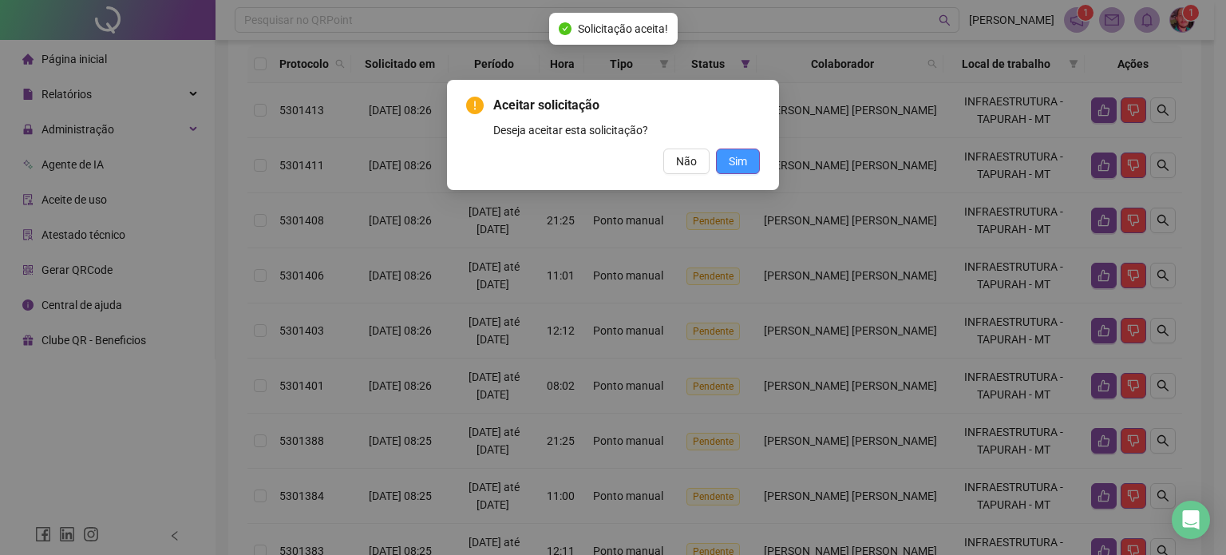
click at [747, 153] on span "Sim" at bounding box center [738, 161] width 18 height 18
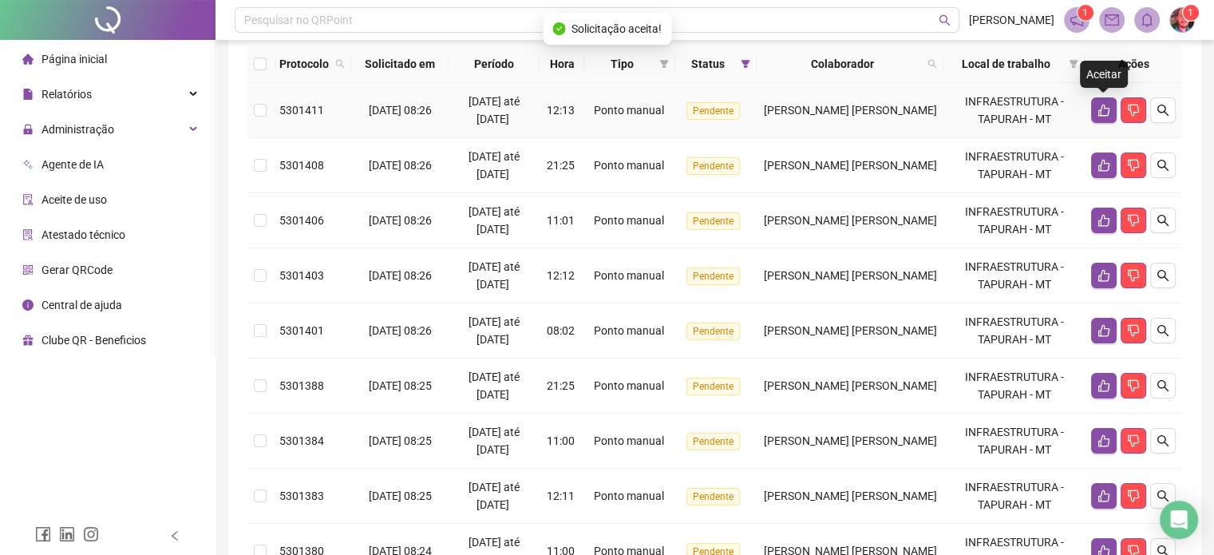
click at [1100, 113] on icon "like" at bounding box center [1103, 111] width 11 height 12
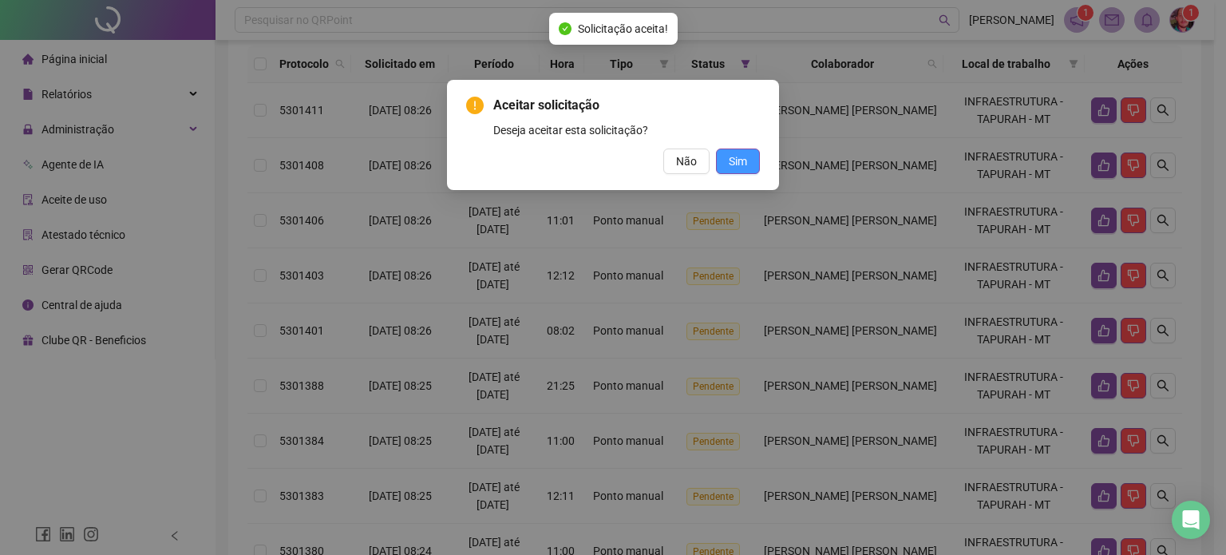
drag, startPoint x: 739, startPoint y: 153, endPoint x: 865, endPoint y: 153, distance: 126.1
click at [739, 154] on span "Sim" at bounding box center [738, 161] width 18 height 18
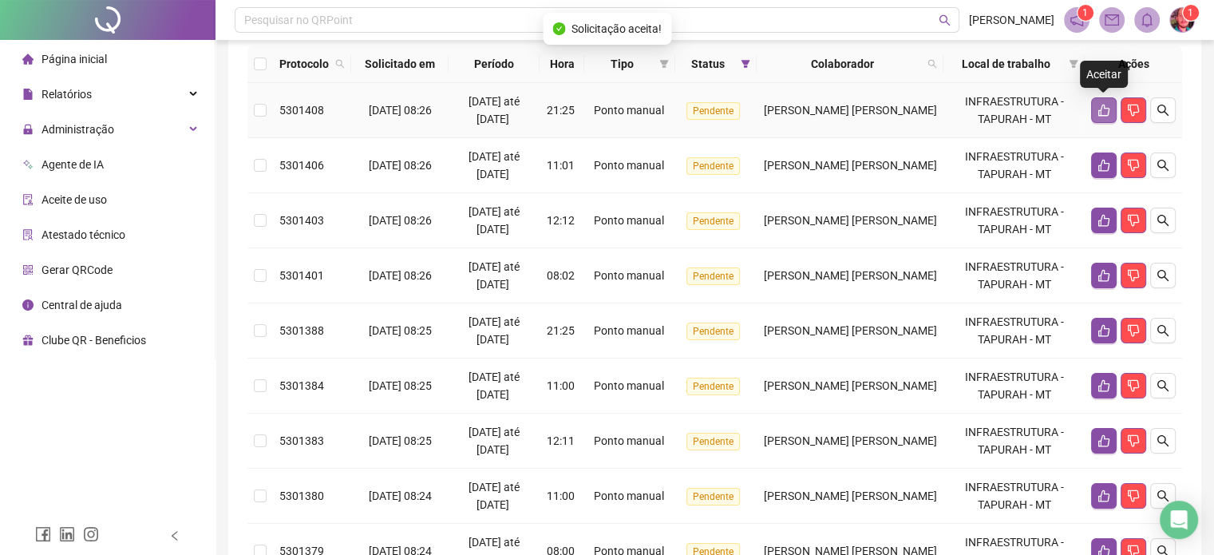
click at [1106, 106] on icon "like" at bounding box center [1104, 110] width 13 height 13
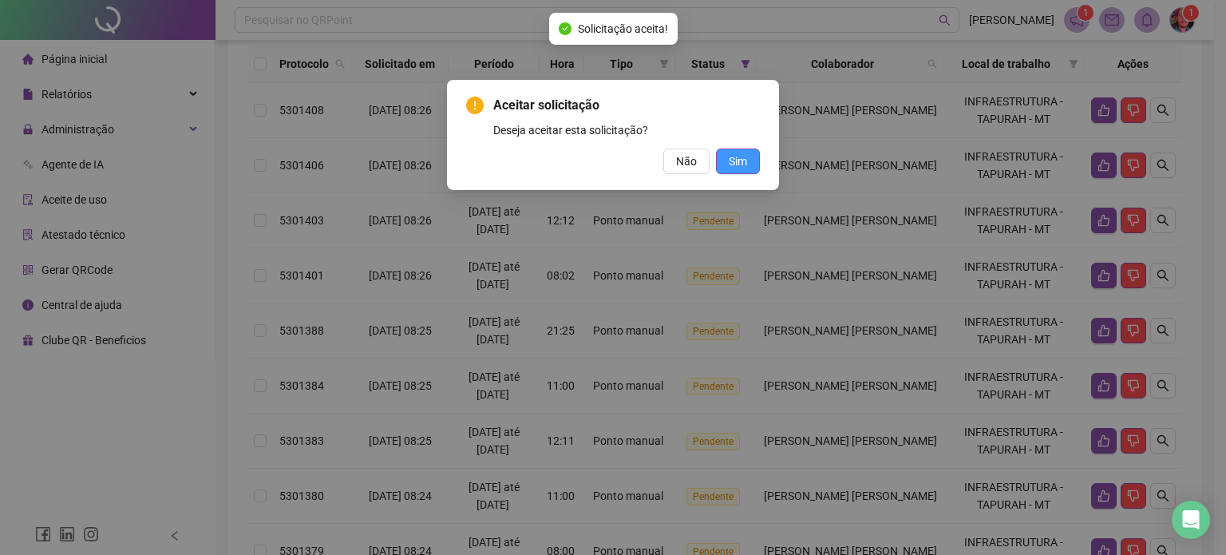
click at [753, 162] on button "Sim" at bounding box center [738, 161] width 44 height 26
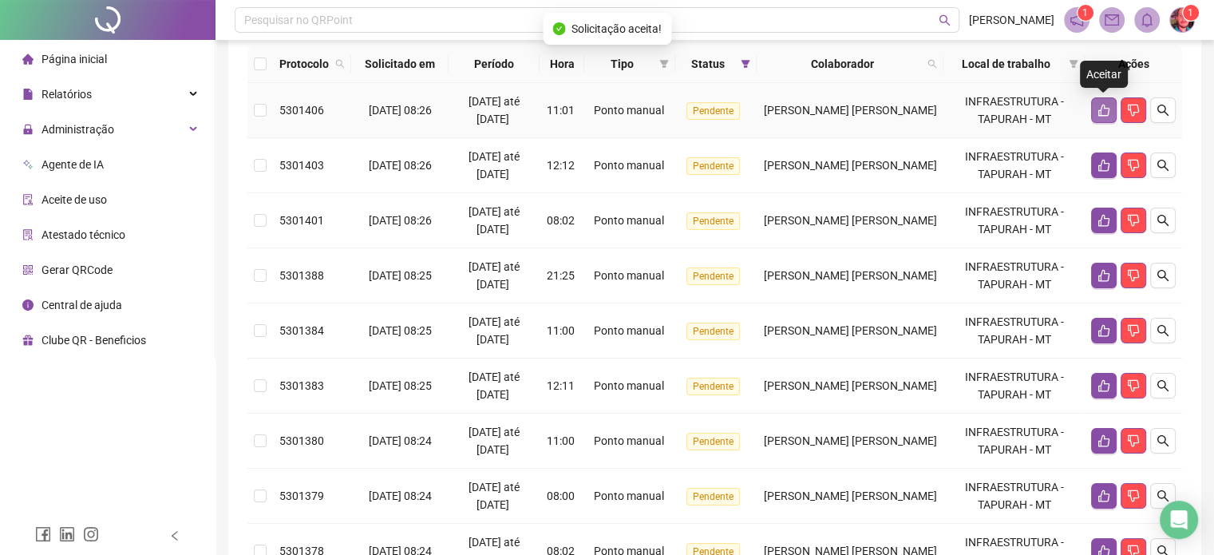
click at [1098, 109] on icon "like" at bounding box center [1103, 111] width 11 height 12
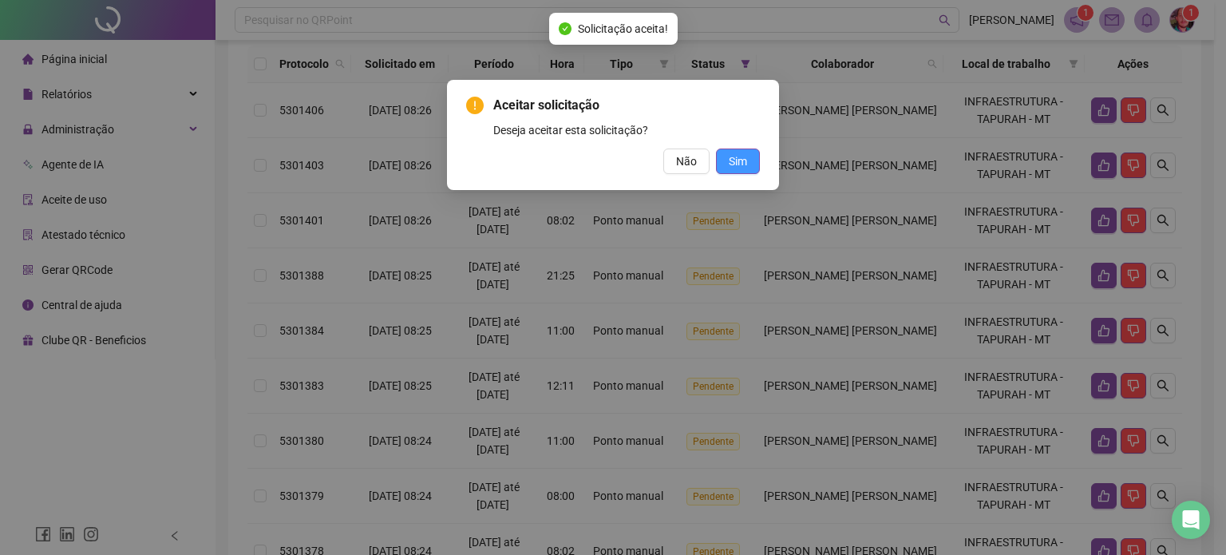
click at [751, 152] on button "Sim" at bounding box center [738, 161] width 44 height 26
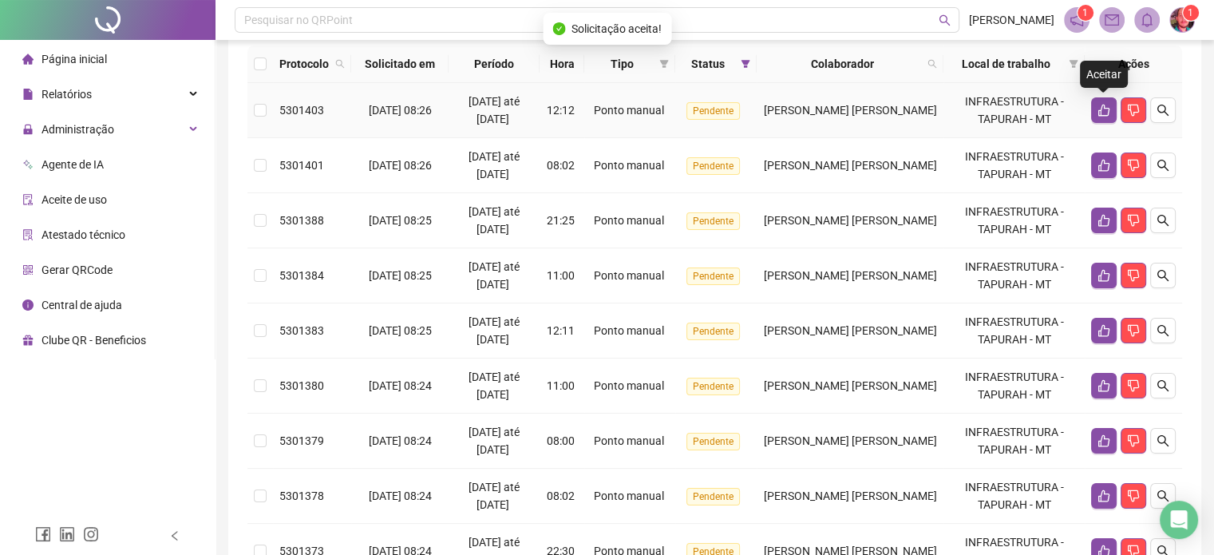
click at [1099, 111] on icon "like" at bounding box center [1104, 110] width 13 height 13
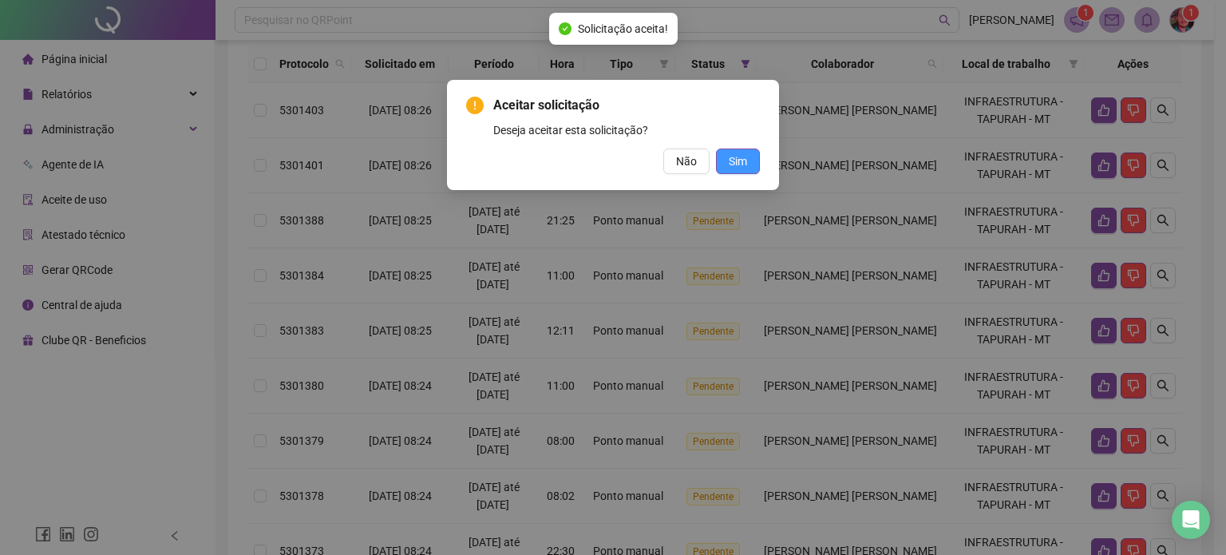
click at [746, 153] on span "Sim" at bounding box center [738, 161] width 18 height 18
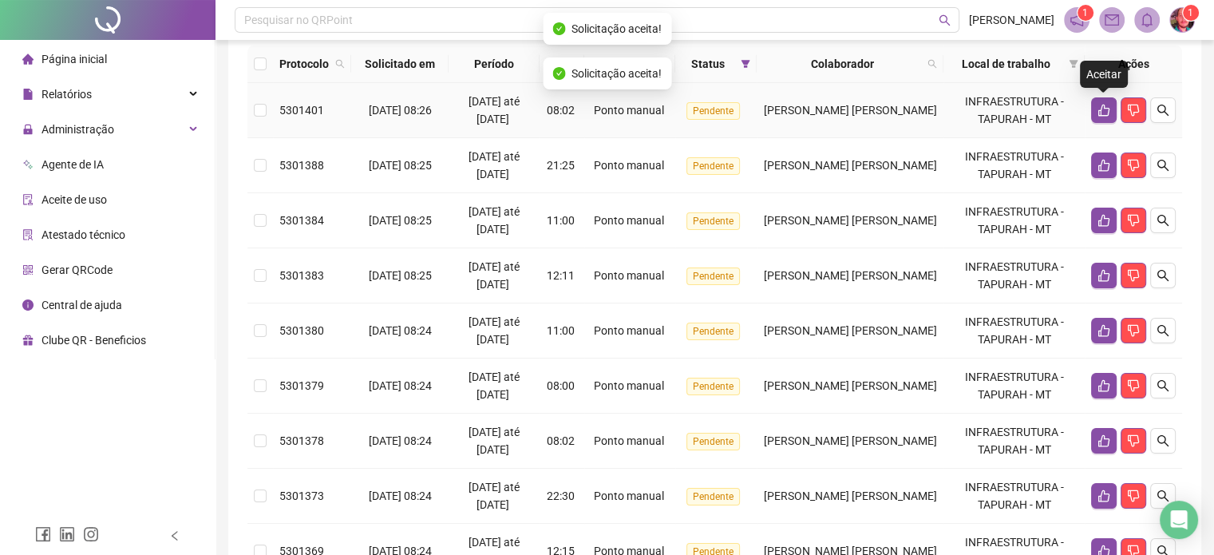
click at [1105, 113] on icon "like" at bounding box center [1104, 110] width 13 height 13
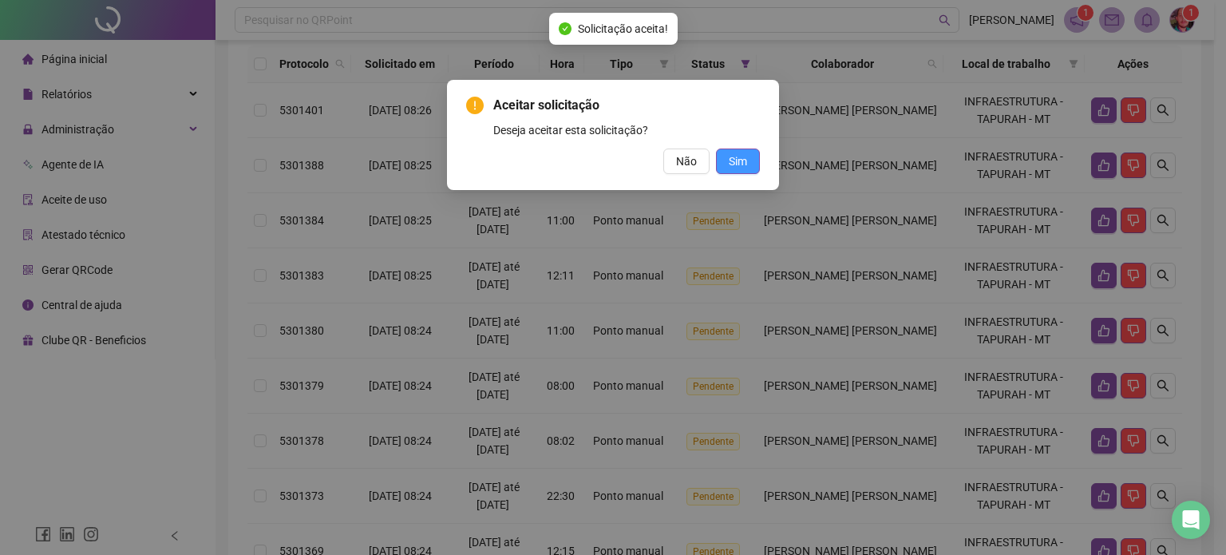
click at [738, 168] on span "Sim" at bounding box center [738, 161] width 18 height 18
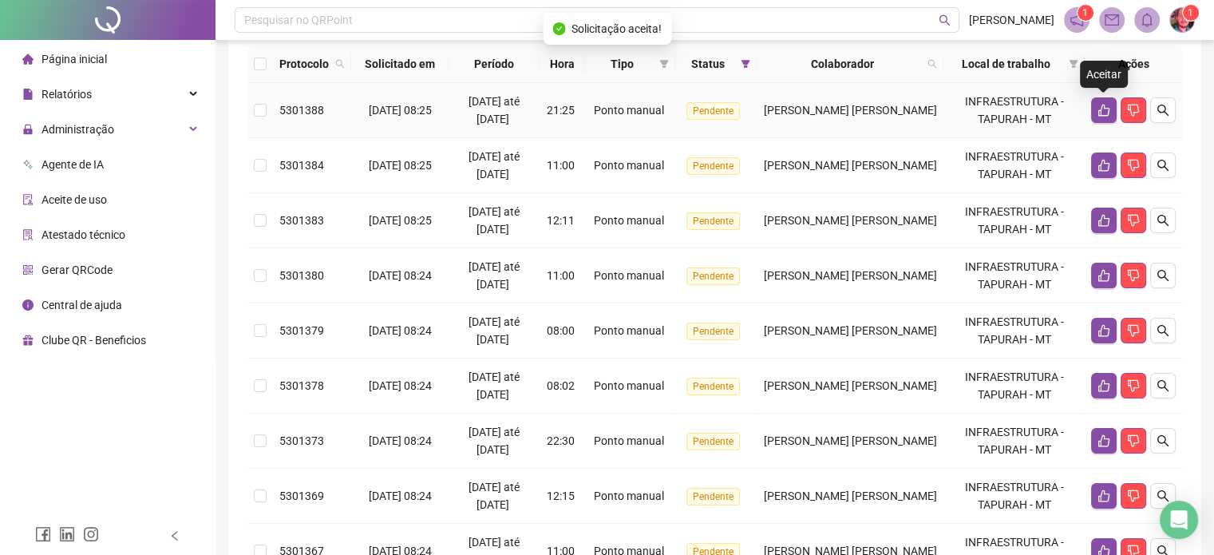
click at [1101, 112] on icon "like" at bounding box center [1103, 111] width 11 height 12
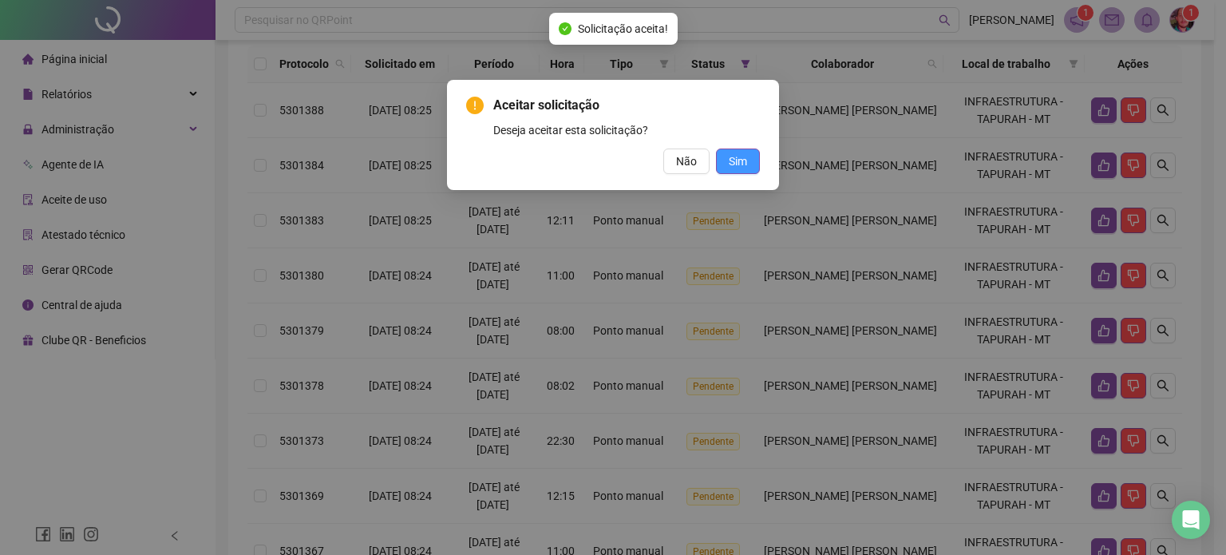
click at [747, 156] on span "Sim" at bounding box center [738, 161] width 18 height 18
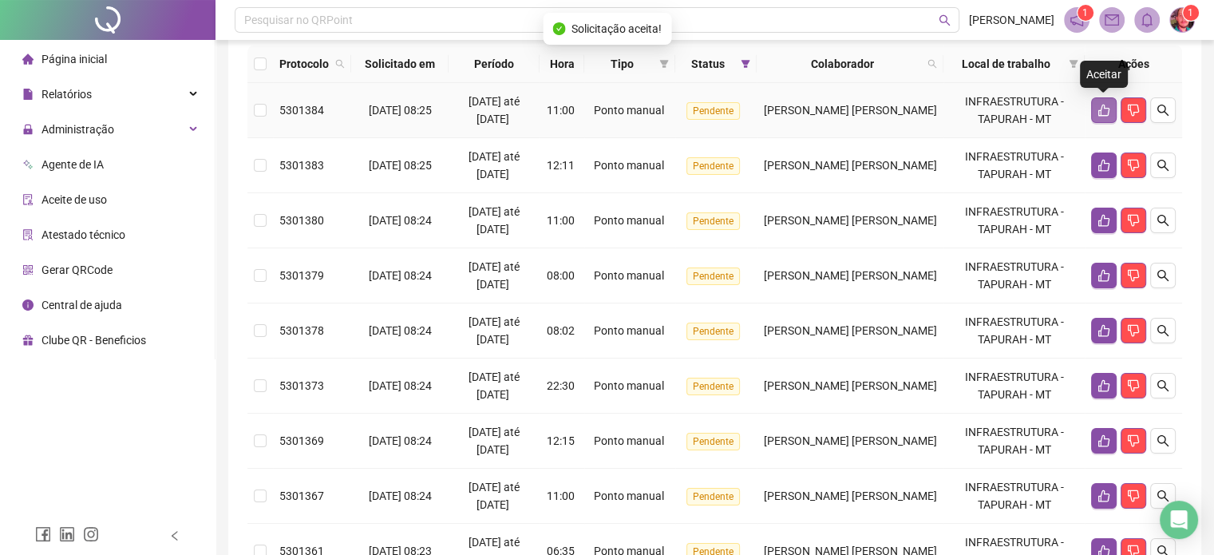
click at [1092, 113] on button "button" at bounding box center [1104, 110] width 26 height 26
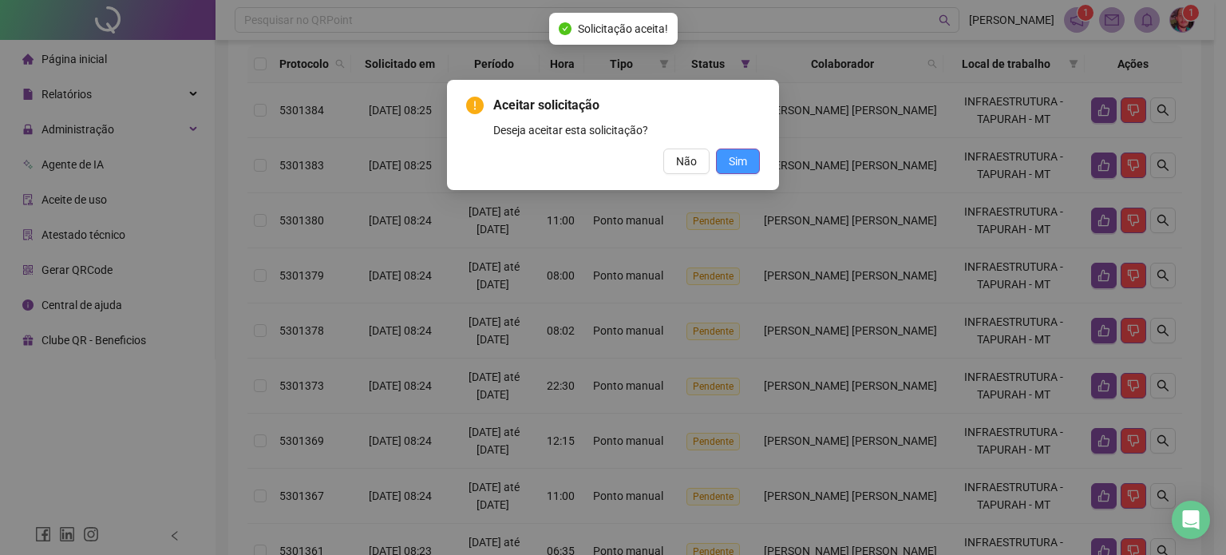
click at [734, 160] on span "Sim" at bounding box center [738, 161] width 18 height 18
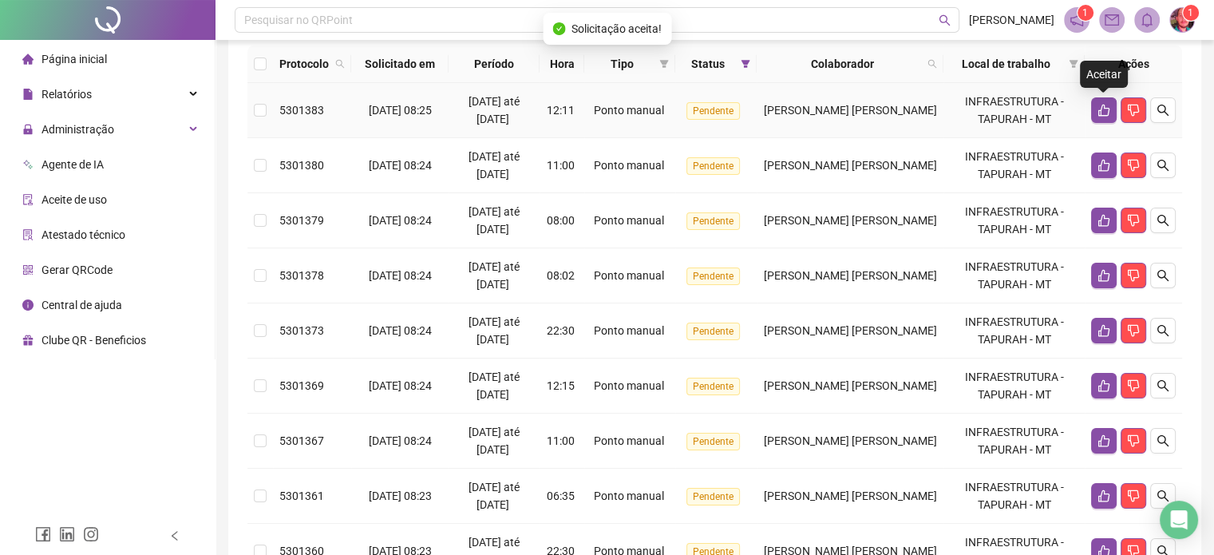
click at [1098, 105] on icon "like" at bounding box center [1104, 110] width 13 height 13
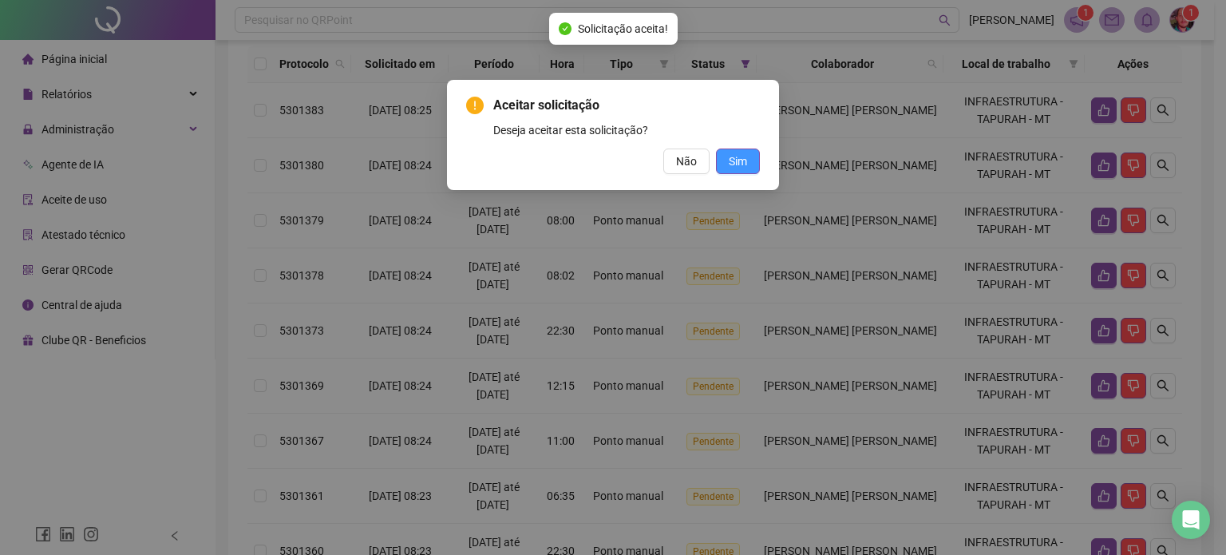
click at [744, 153] on span "Sim" at bounding box center [738, 161] width 18 height 18
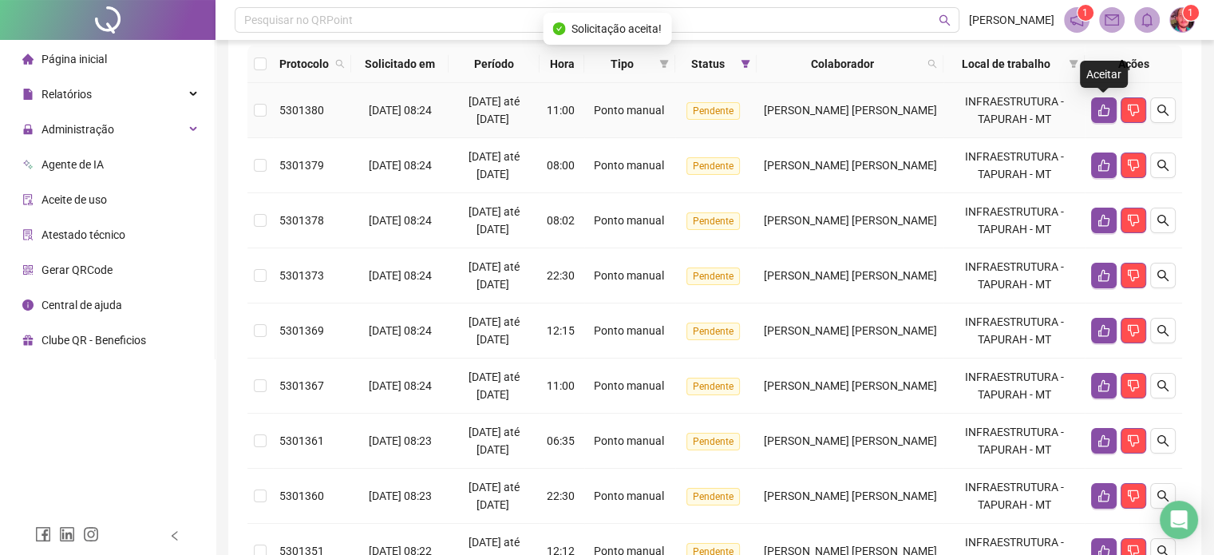
click at [1101, 109] on icon "like" at bounding box center [1103, 111] width 11 height 12
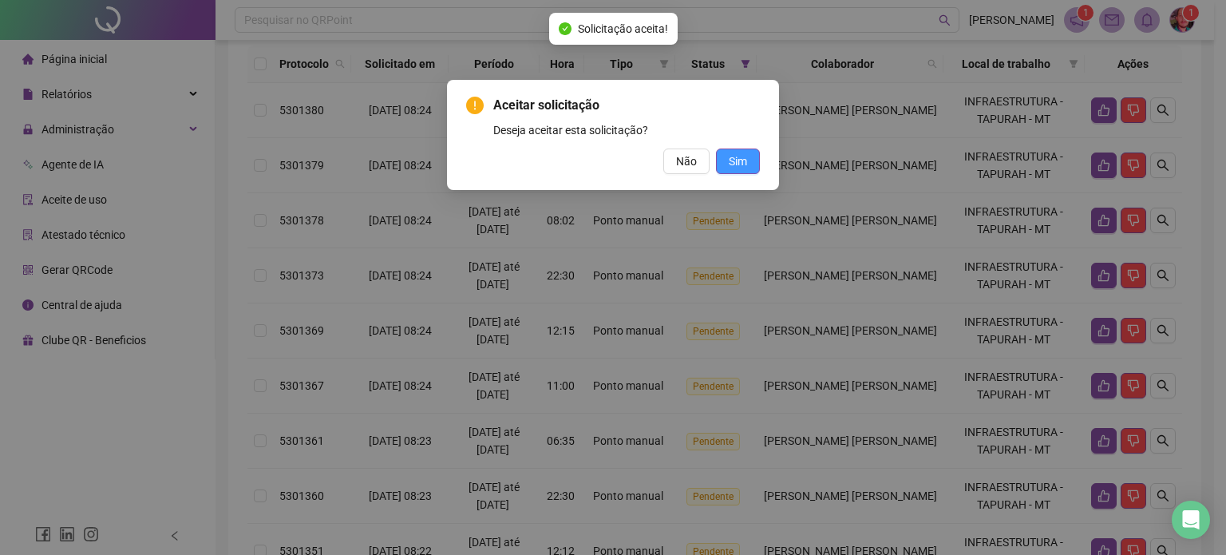
click at [738, 163] on span "Sim" at bounding box center [738, 161] width 18 height 18
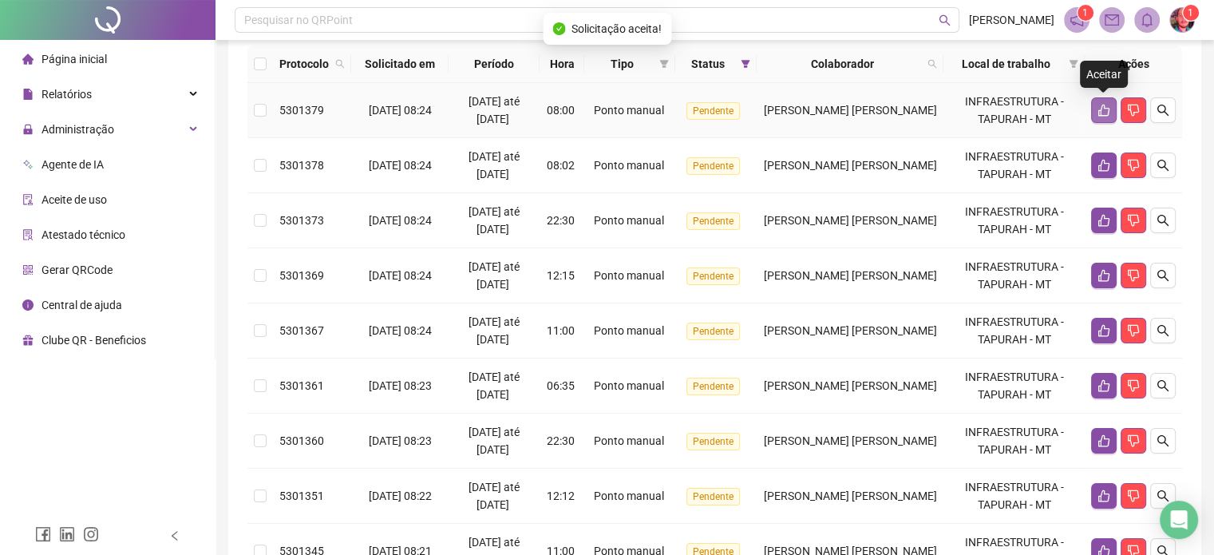
click at [1108, 111] on icon "like" at bounding box center [1103, 111] width 11 height 12
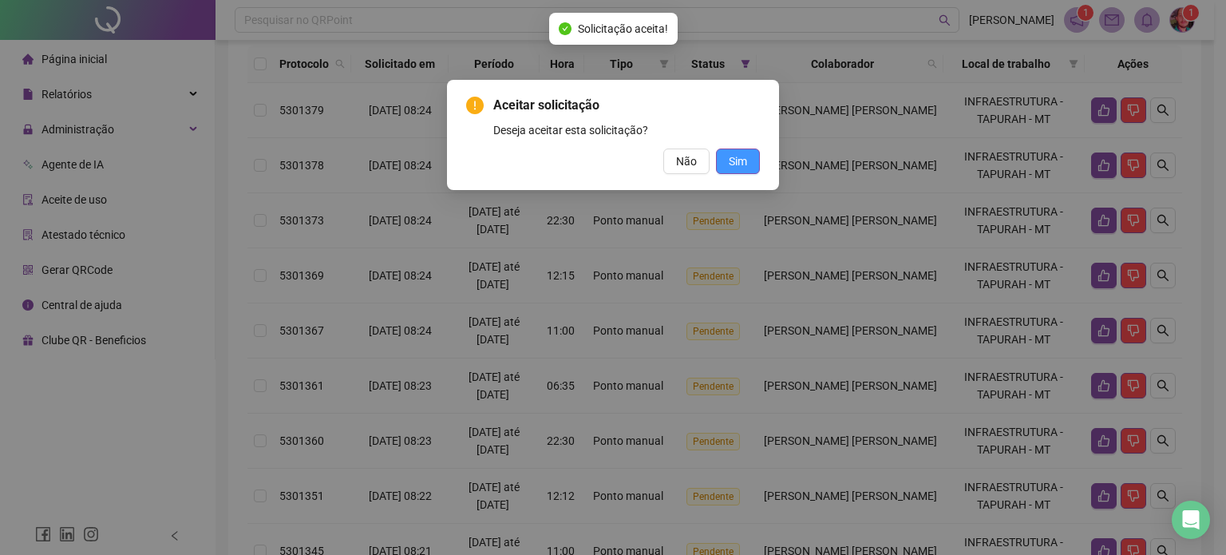
click at [757, 156] on button "Sim" at bounding box center [738, 161] width 44 height 26
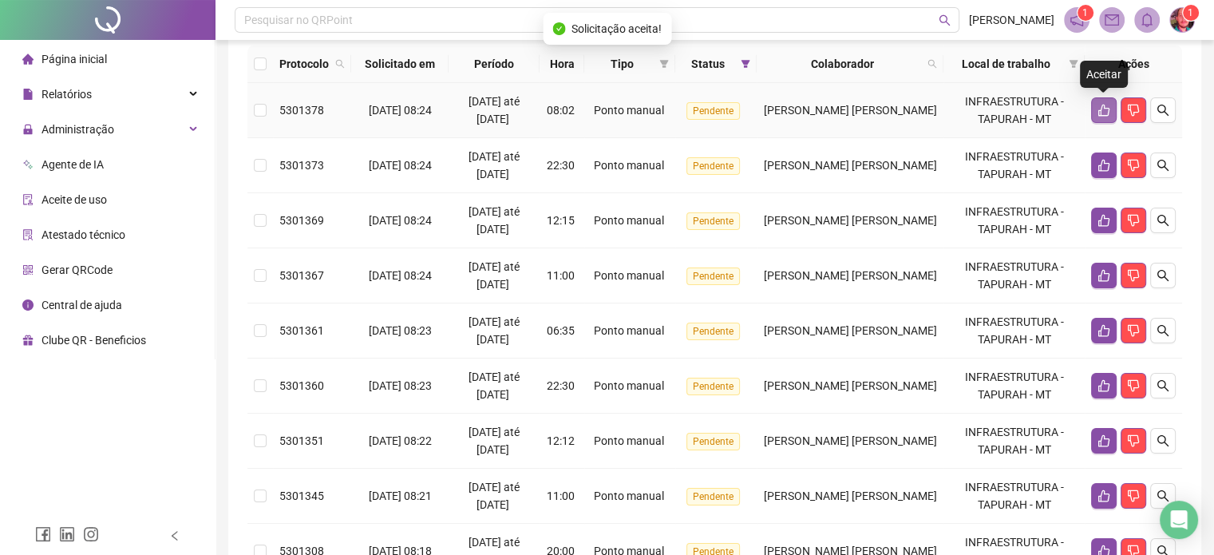
click at [1101, 108] on icon "like" at bounding box center [1103, 111] width 11 height 12
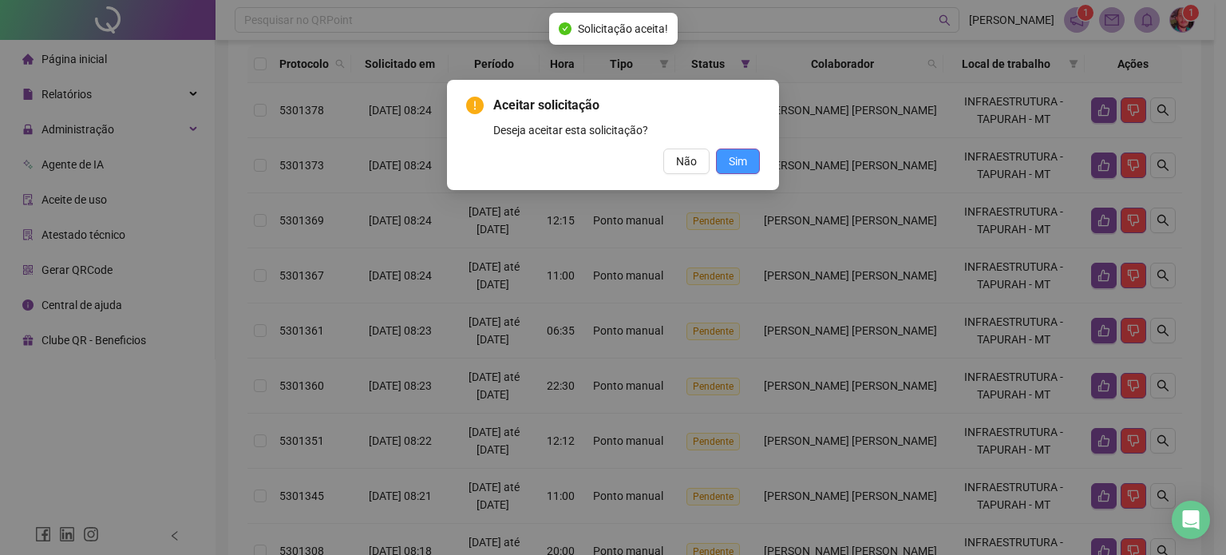
click at [750, 156] on button "Sim" at bounding box center [738, 161] width 44 height 26
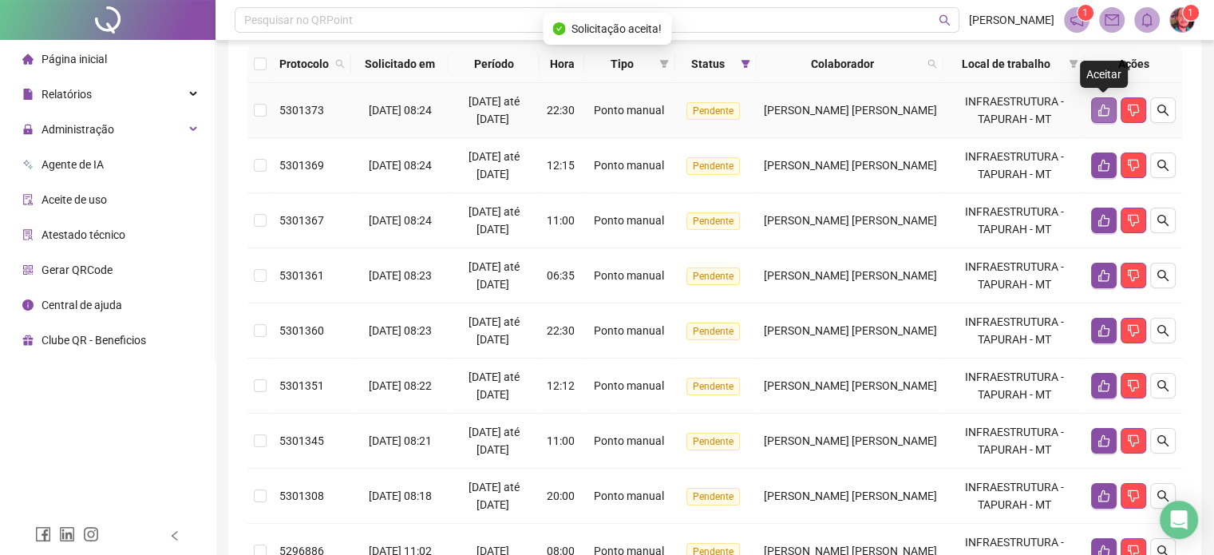
click at [1101, 108] on icon "like" at bounding box center [1103, 111] width 11 height 12
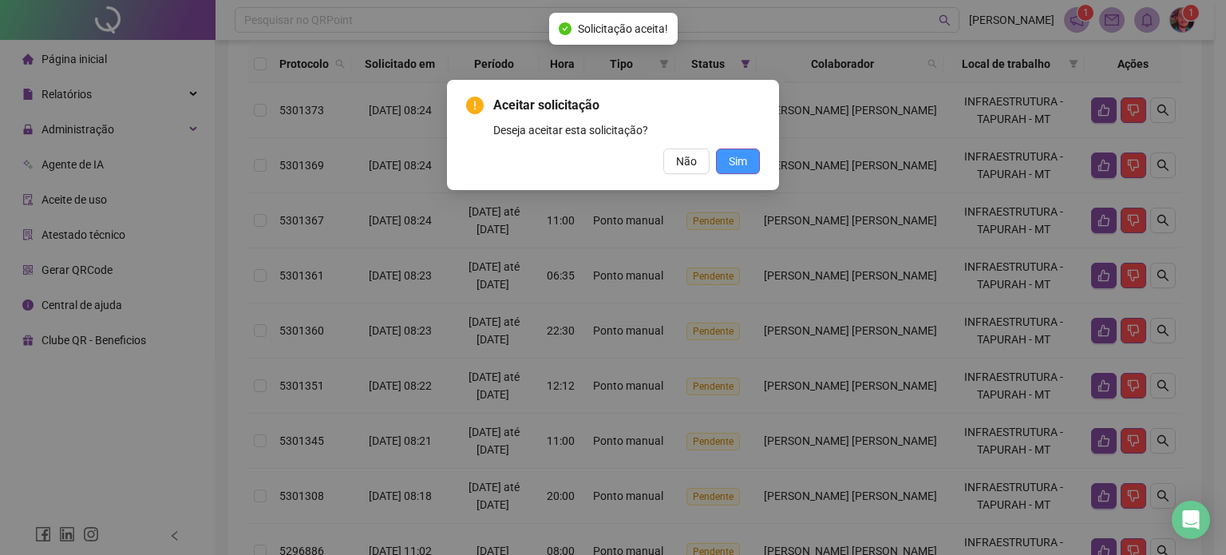
click at [747, 156] on button "Sim" at bounding box center [738, 161] width 44 height 26
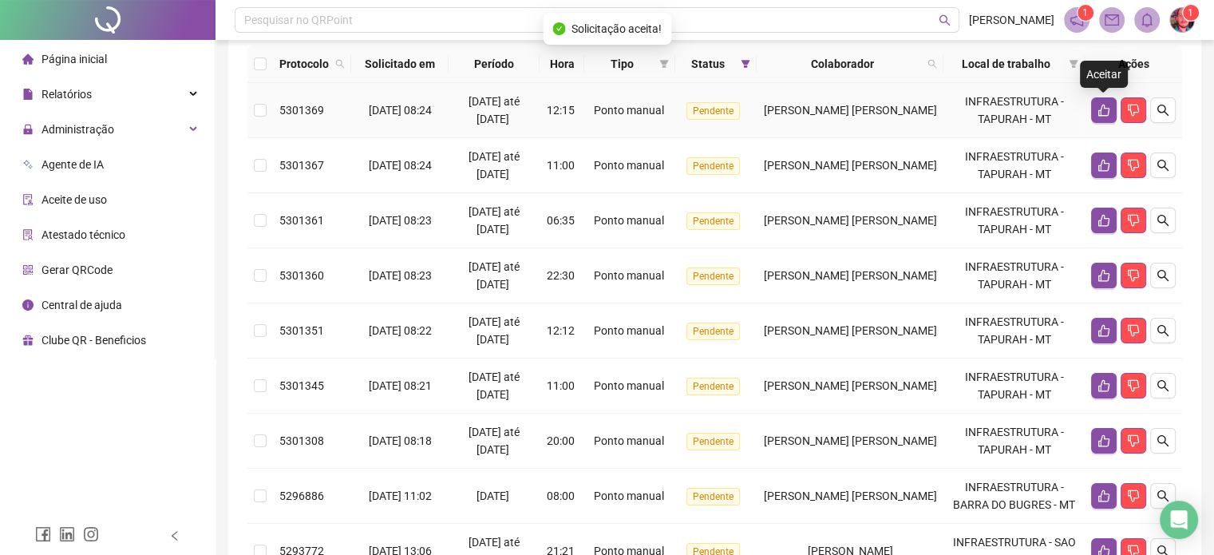
click at [1102, 106] on icon "like" at bounding box center [1104, 110] width 13 height 13
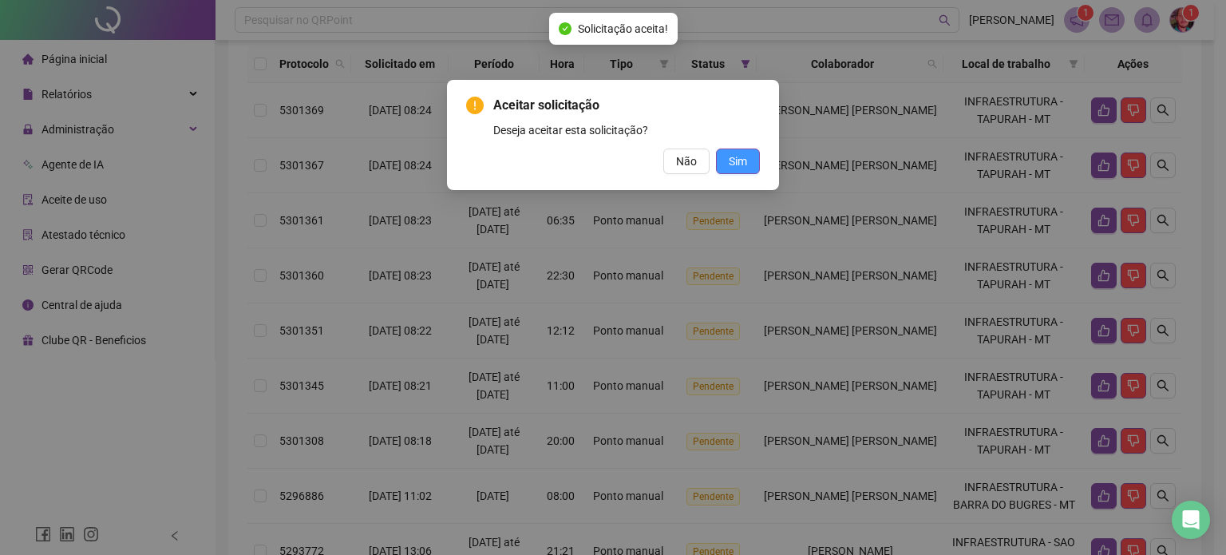
click at [730, 159] on span "Sim" at bounding box center [738, 161] width 18 height 18
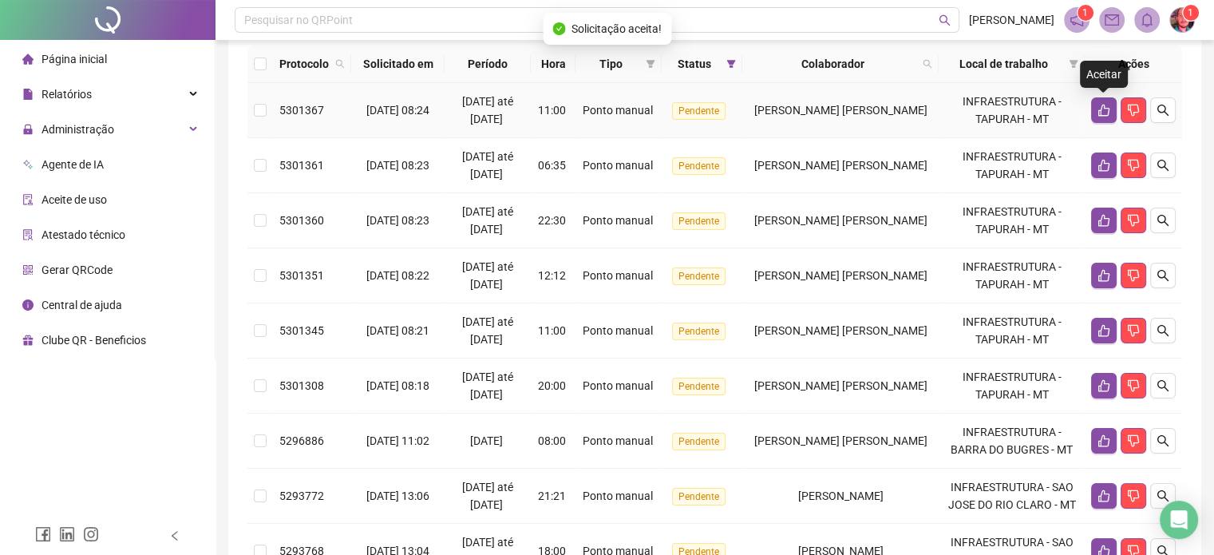
click at [1102, 105] on icon "like" at bounding box center [1104, 110] width 13 height 13
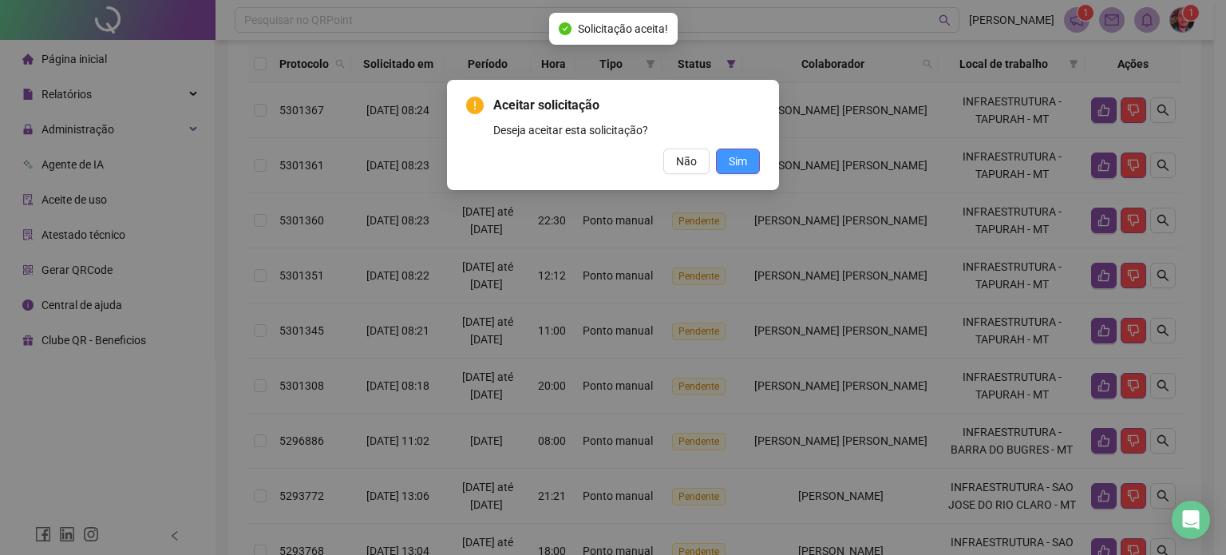
click at [734, 165] on span "Sim" at bounding box center [738, 161] width 18 height 18
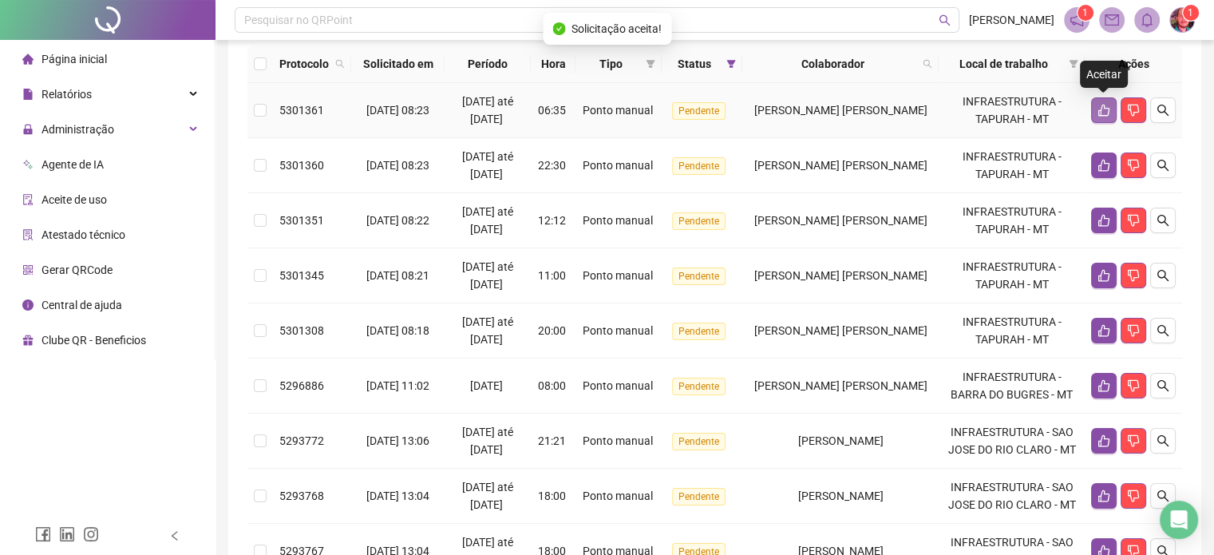
click at [1100, 110] on icon "like" at bounding box center [1103, 111] width 11 height 12
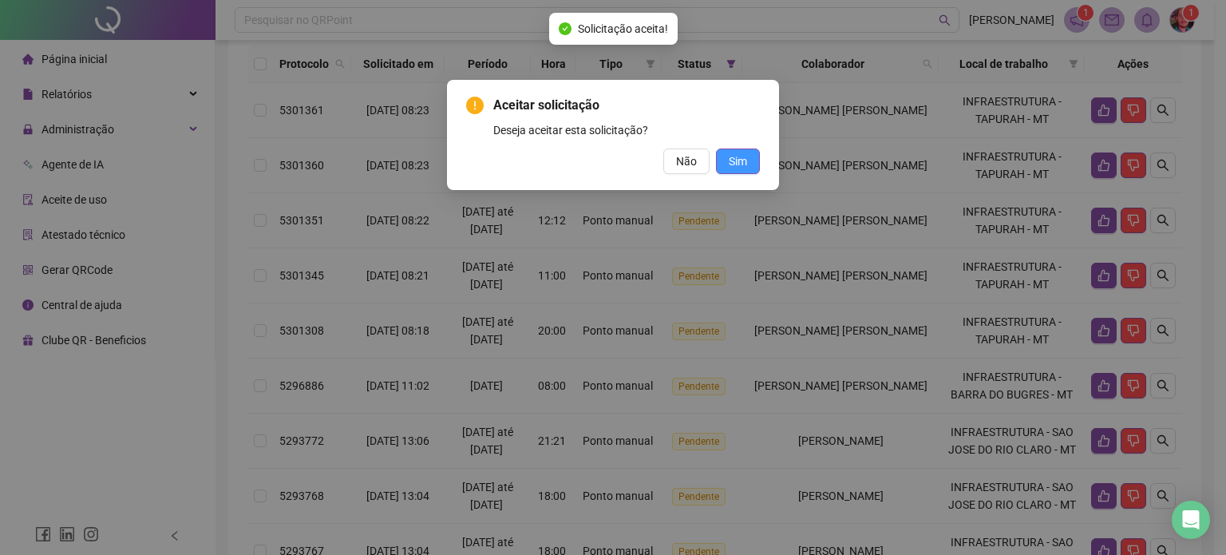
click at [754, 157] on button "Sim" at bounding box center [738, 161] width 44 height 26
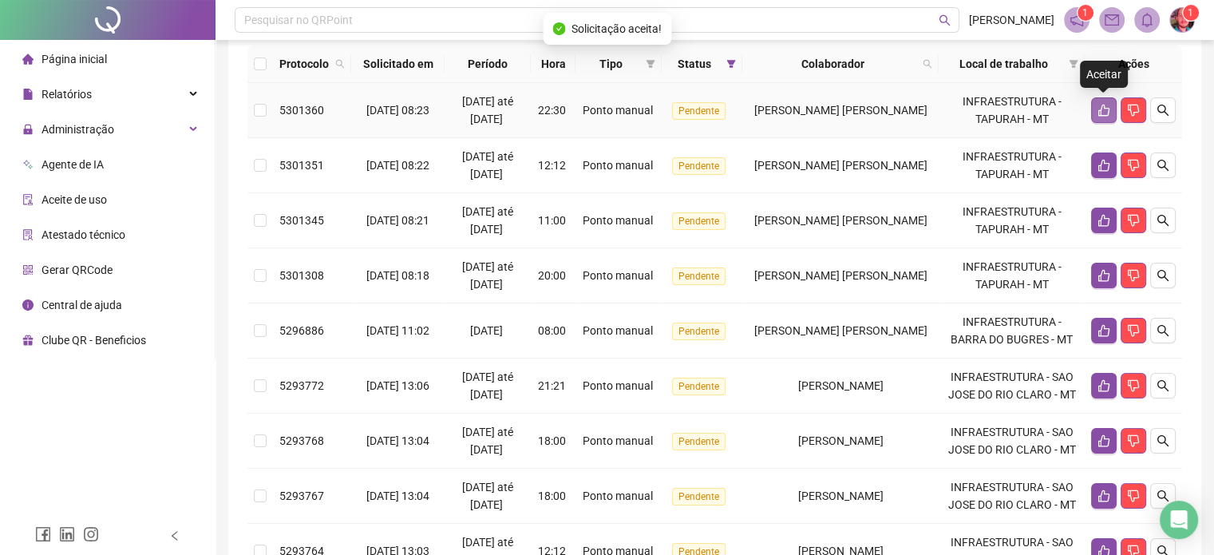
click at [1095, 108] on button "button" at bounding box center [1104, 110] width 26 height 26
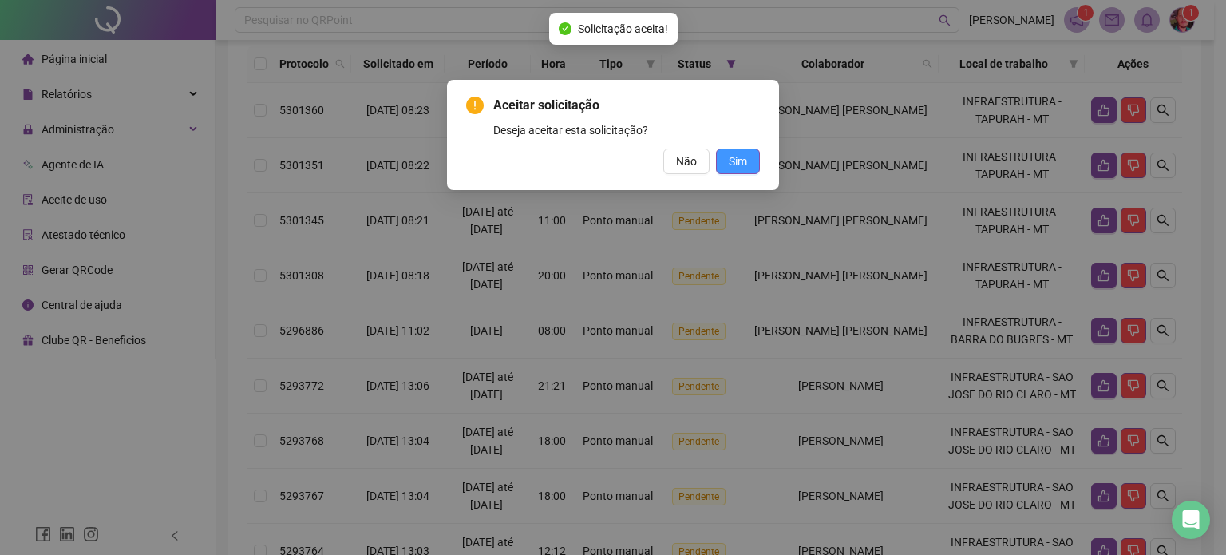
click at [718, 159] on button "Sim" at bounding box center [738, 161] width 44 height 26
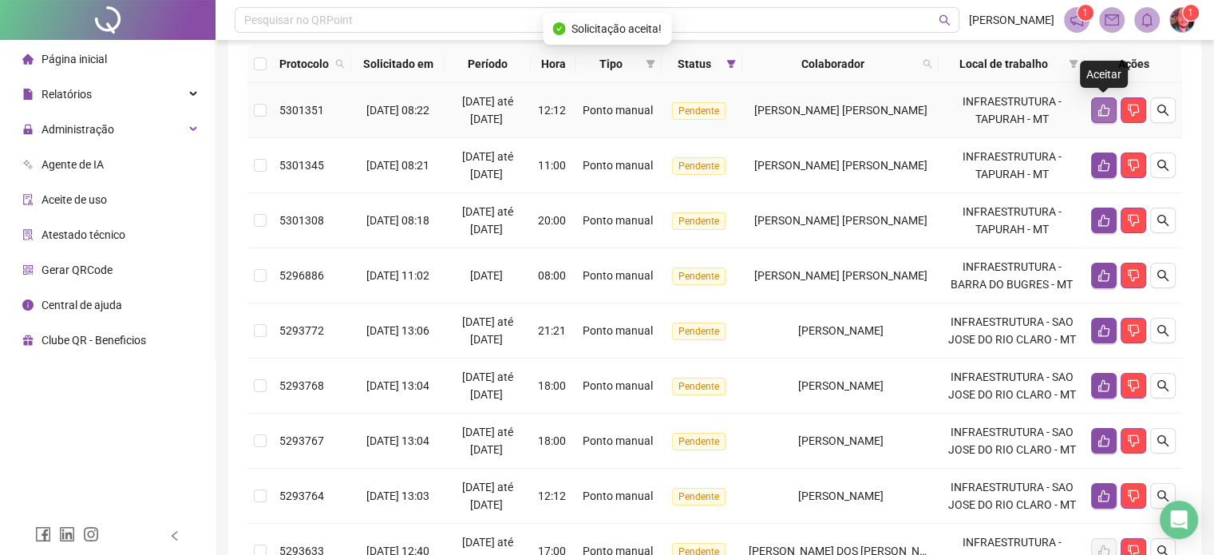
click at [1098, 113] on icon "like" at bounding box center [1103, 111] width 11 height 12
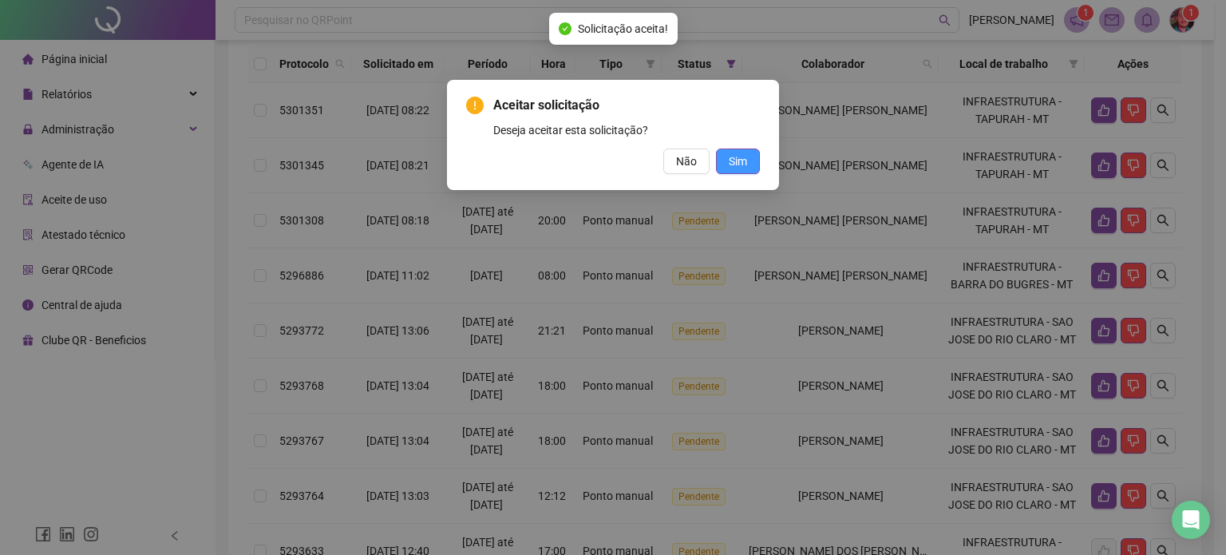
click at [728, 154] on button "Sim" at bounding box center [738, 161] width 44 height 26
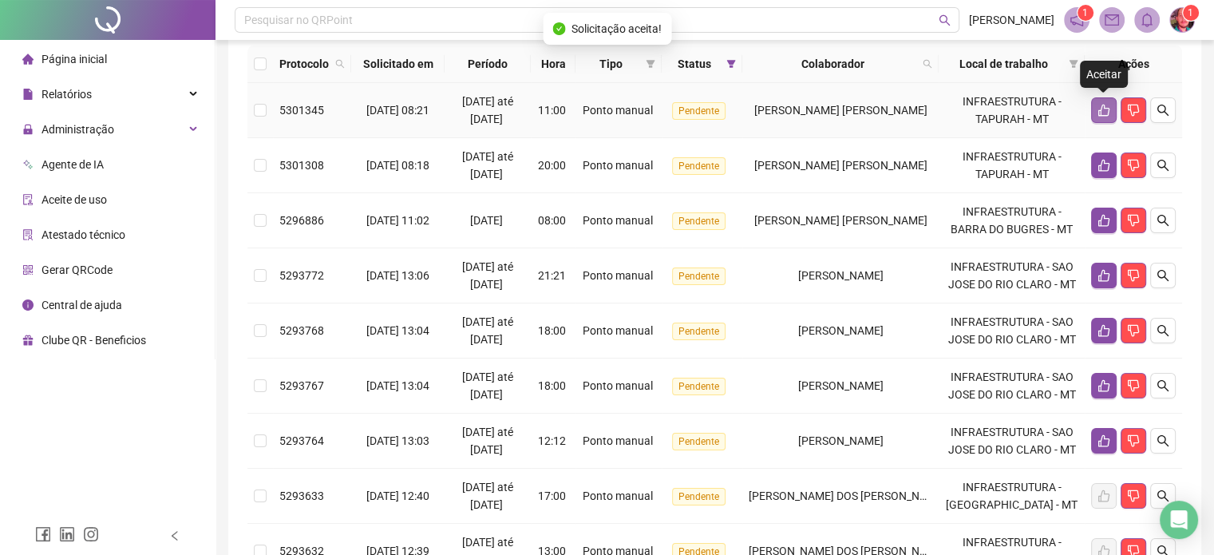
click at [1098, 107] on icon "like" at bounding box center [1104, 110] width 13 height 13
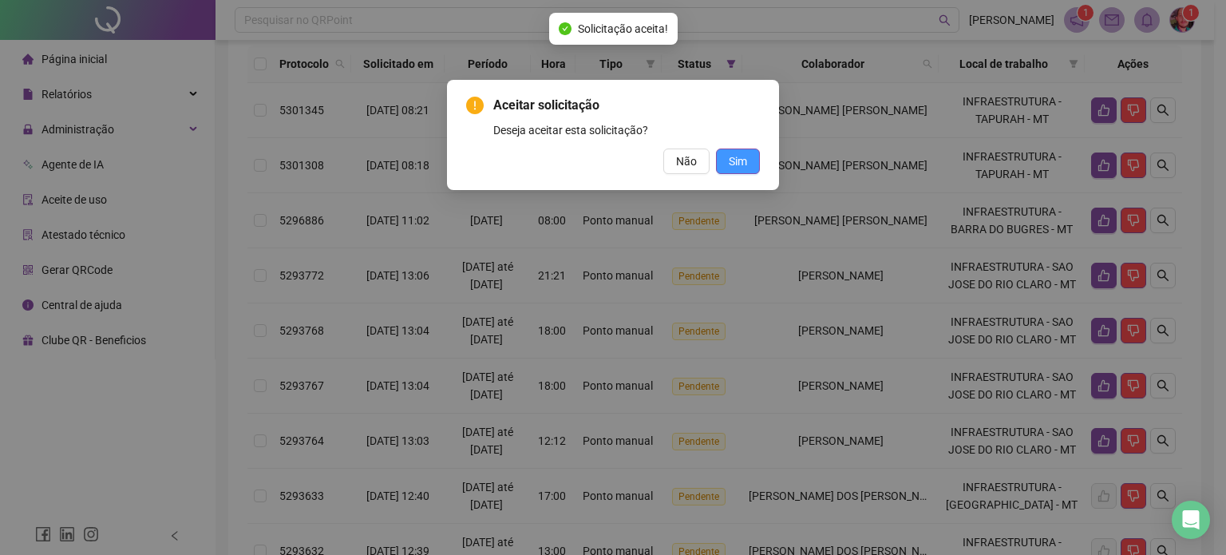
click at [734, 153] on span "Sim" at bounding box center [738, 161] width 18 height 18
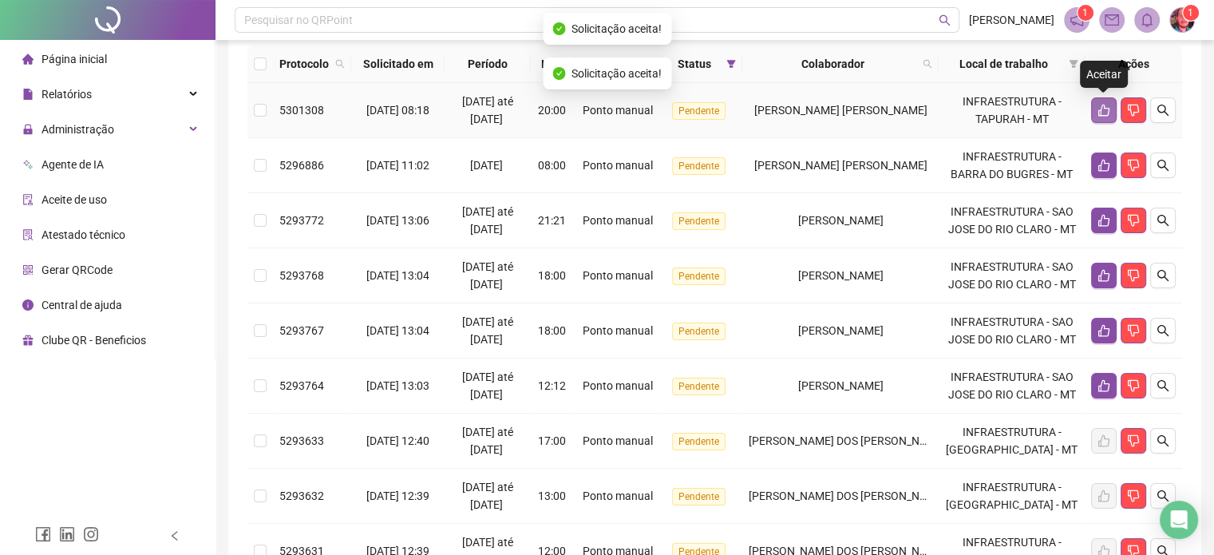
click at [1102, 108] on icon "like" at bounding box center [1104, 110] width 13 height 13
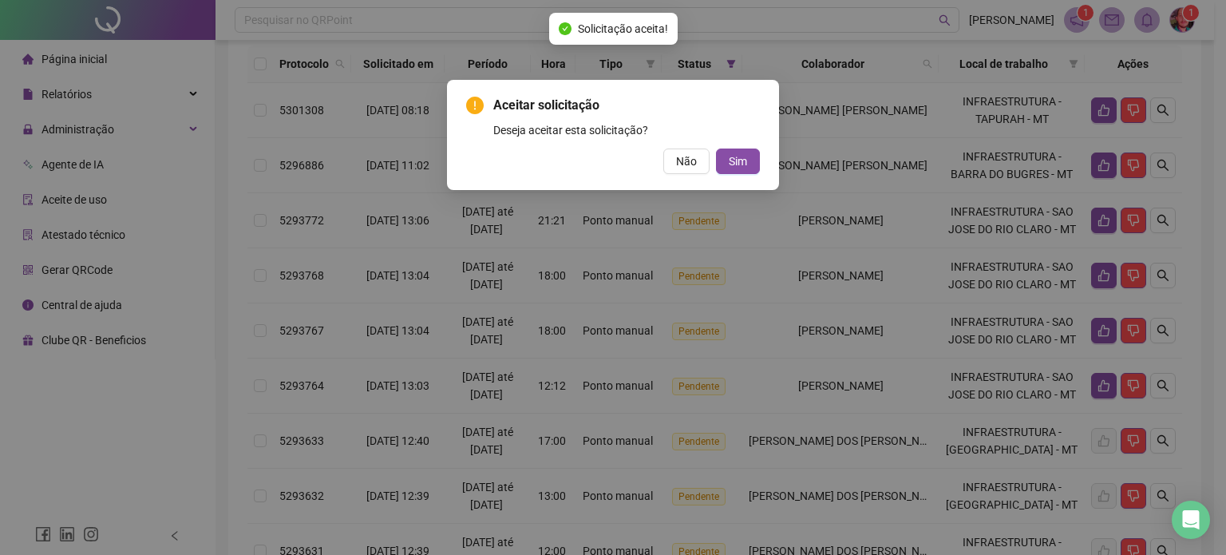
click at [714, 164] on div "Não Sim" at bounding box center [613, 161] width 294 height 26
click at [730, 164] on span "Sim" at bounding box center [738, 161] width 18 height 18
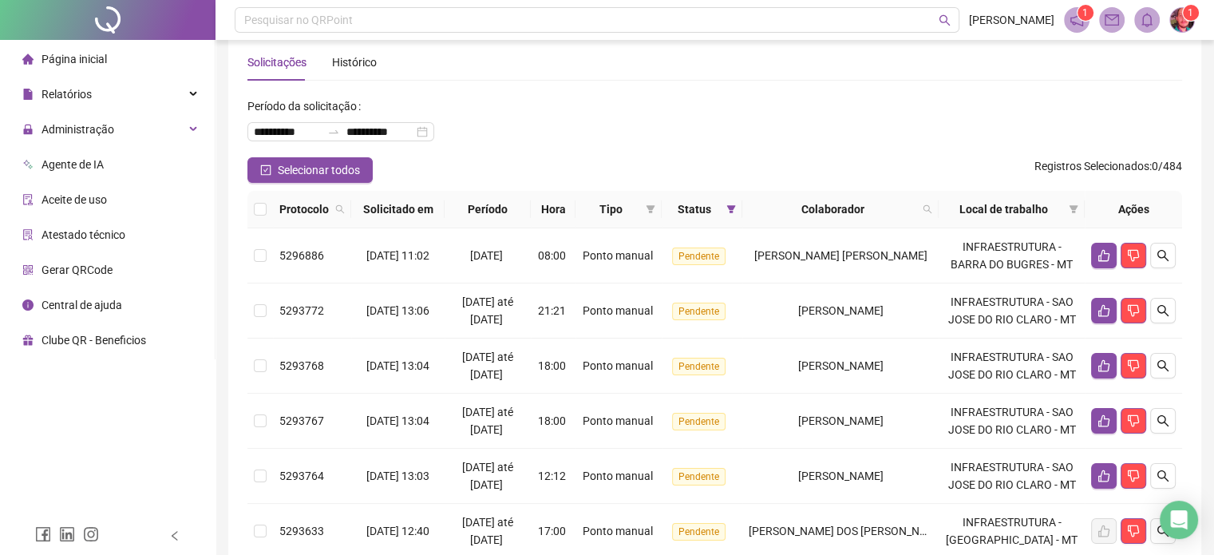
scroll to position [0, 0]
